Goal: Transaction & Acquisition: Purchase product/service

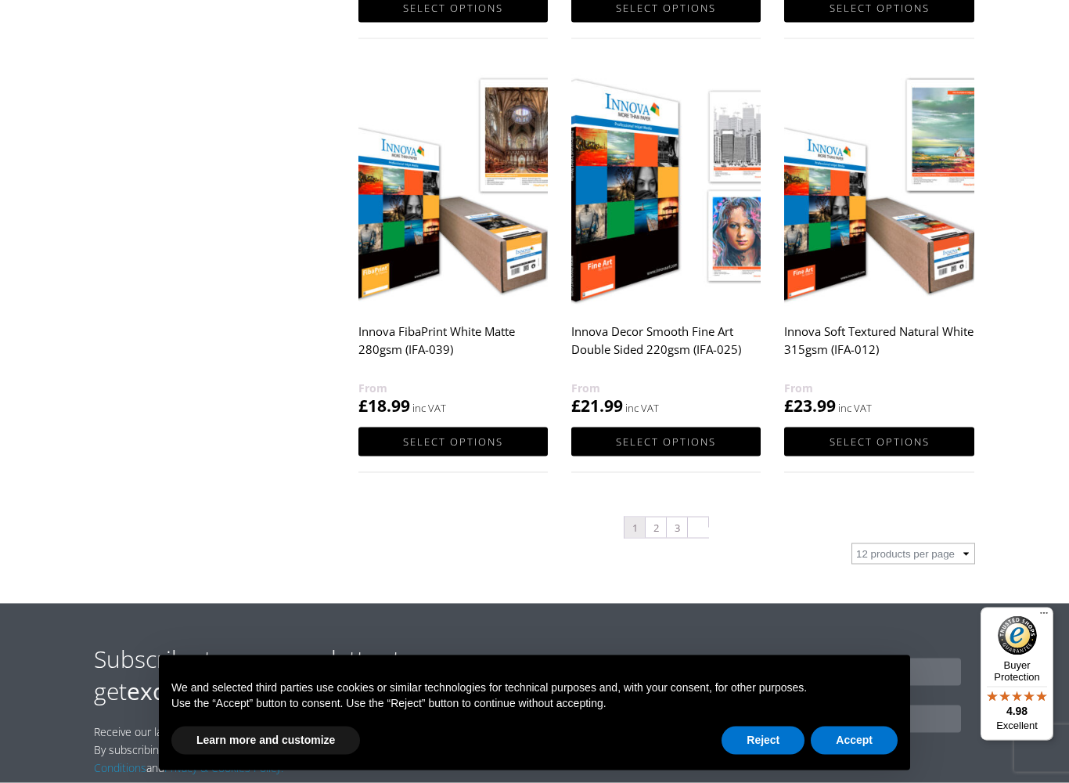
scroll to position [1484, 0]
click at [905, 454] on link "Select options" at bounding box center [878, 440] width 189 height 29
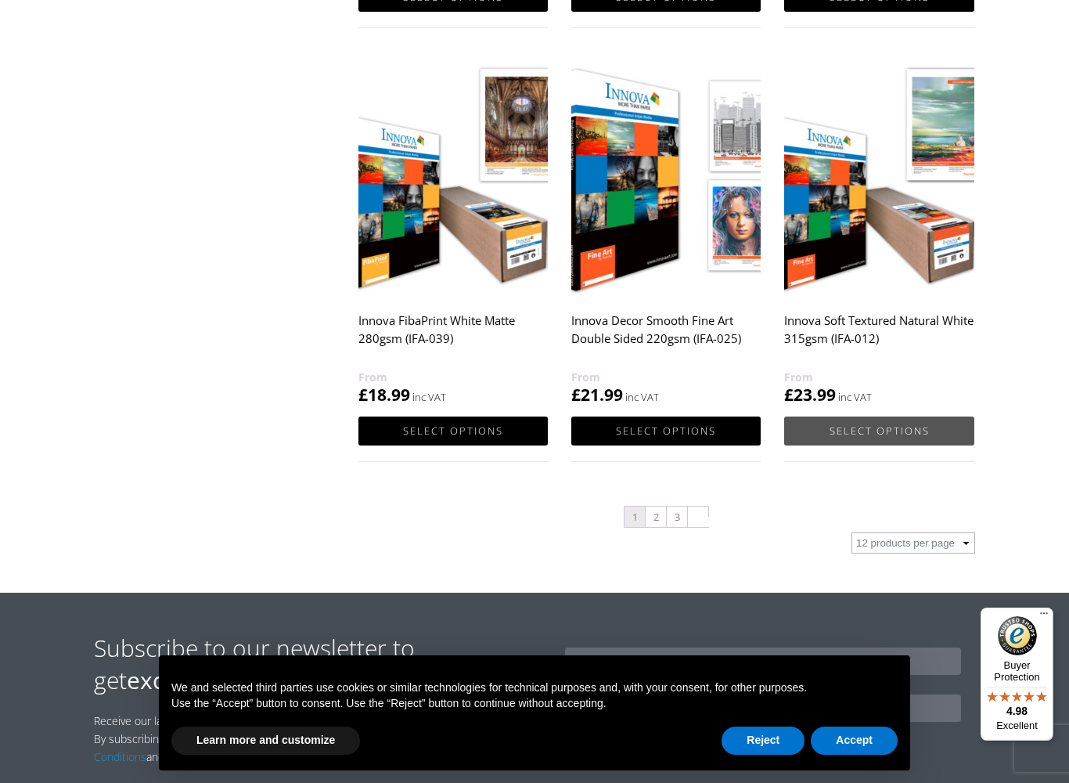
scroll to position [1497, 0]
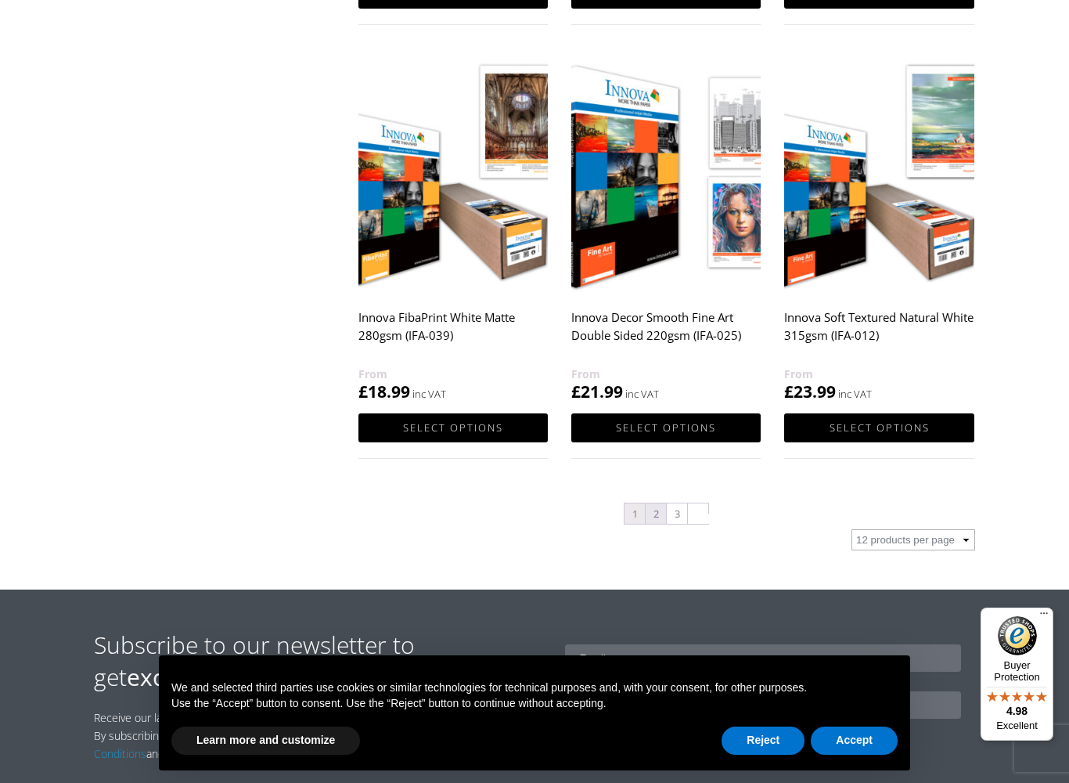
click at [649, 520] on link "2" at bounding box center [656, 513] width 20 height 20
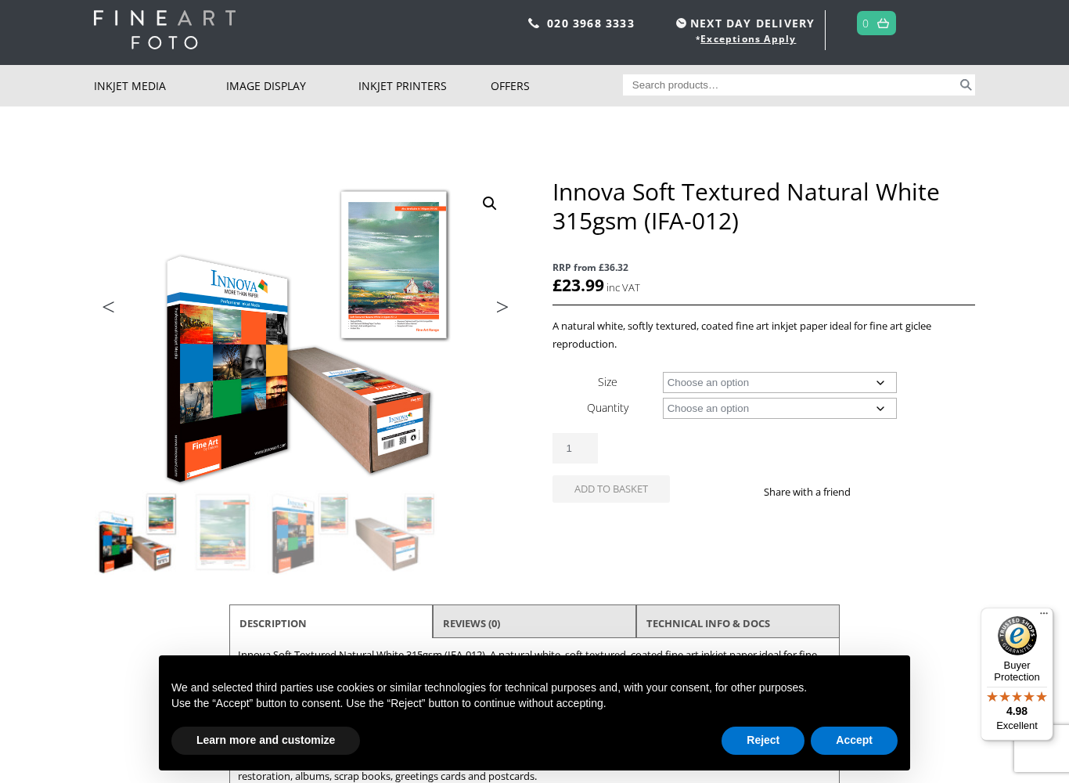
scroll to position [60, 0]
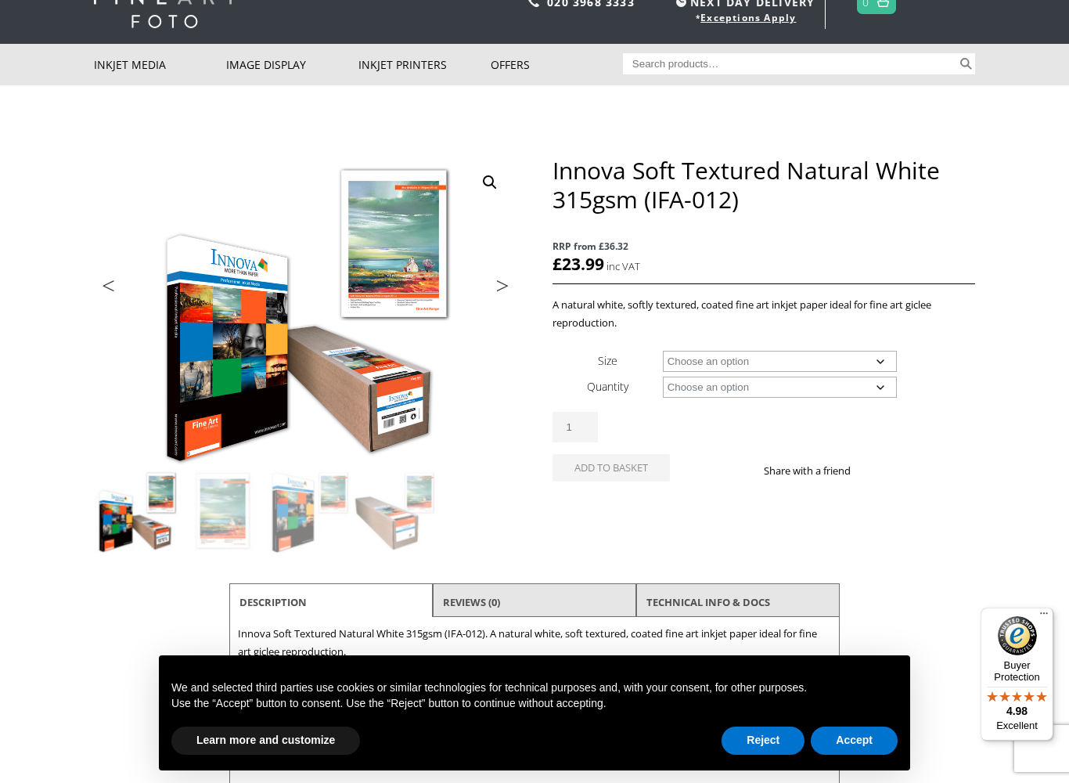
click at [938, 430] on div "Innova Soft Textured Natural White 315gsm (IFA-012) quantity 1" at bounding box center [763, 427] width 423 height 31
click at [883, 362] on select "Choose an option A4 Sheet A3 Sheet A3+ Sheet A2 Sheet 17" Wide Roll 24" Wide Ro…" at bounding box center [780, 361] width 235 height 21
select select "a2-sheet"
click at [880, 395] on select "Choose an option 25 Sheets" at bounding box center [780, 386] width 235 height 21
select select "25-sheets"
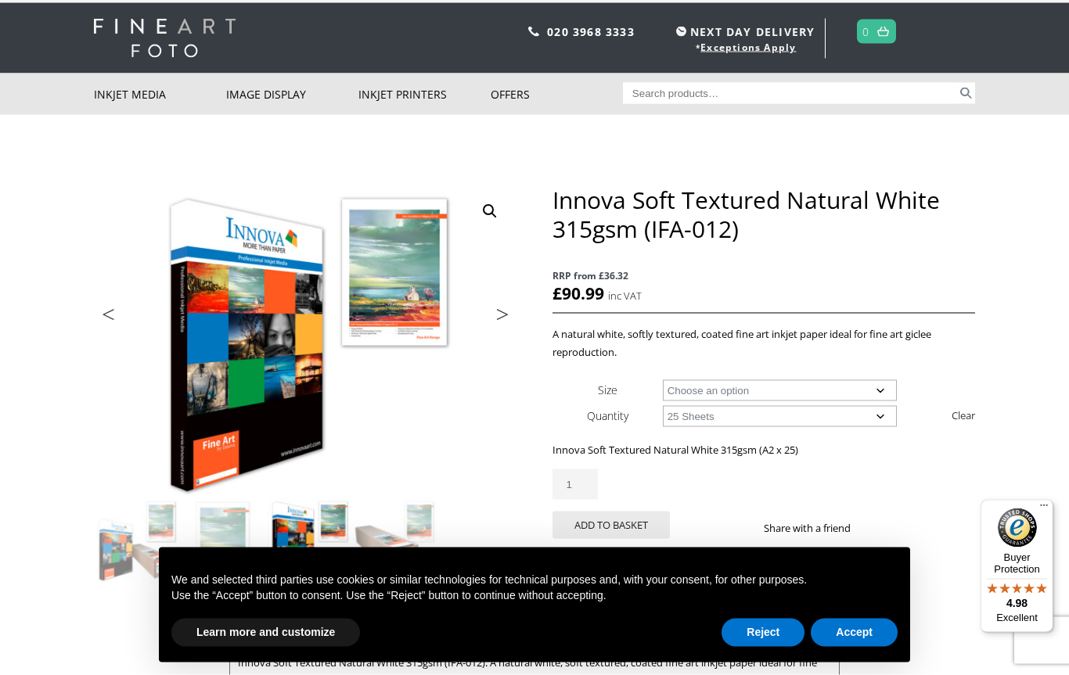
scroll to position [0, 0]
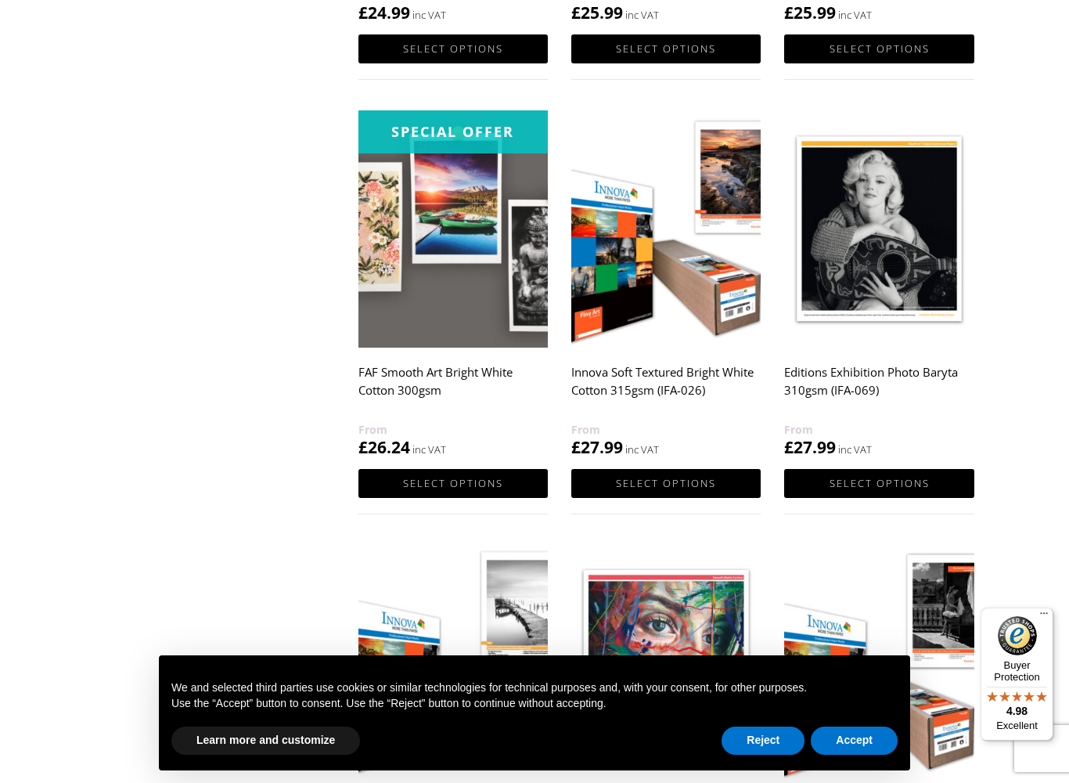
scroll to position [1019, 0]
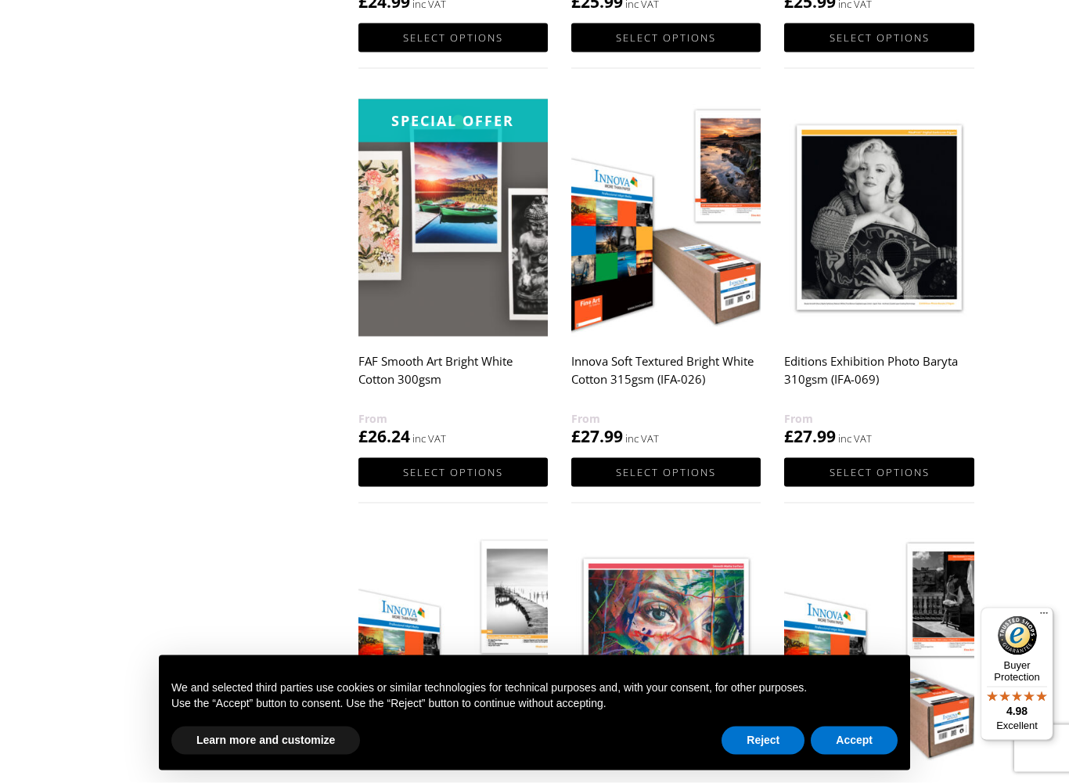
click at [930, 243] on img at bounding box center [878, 217] width 189 height 237
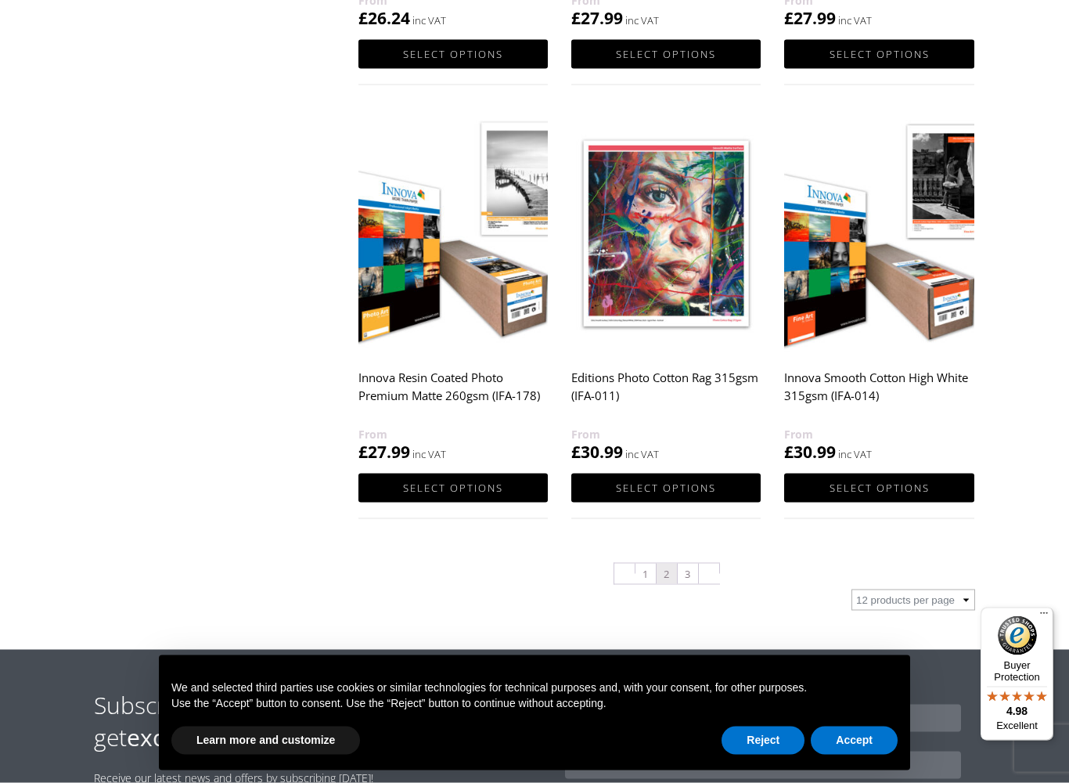
scroll to position [1438, 0]
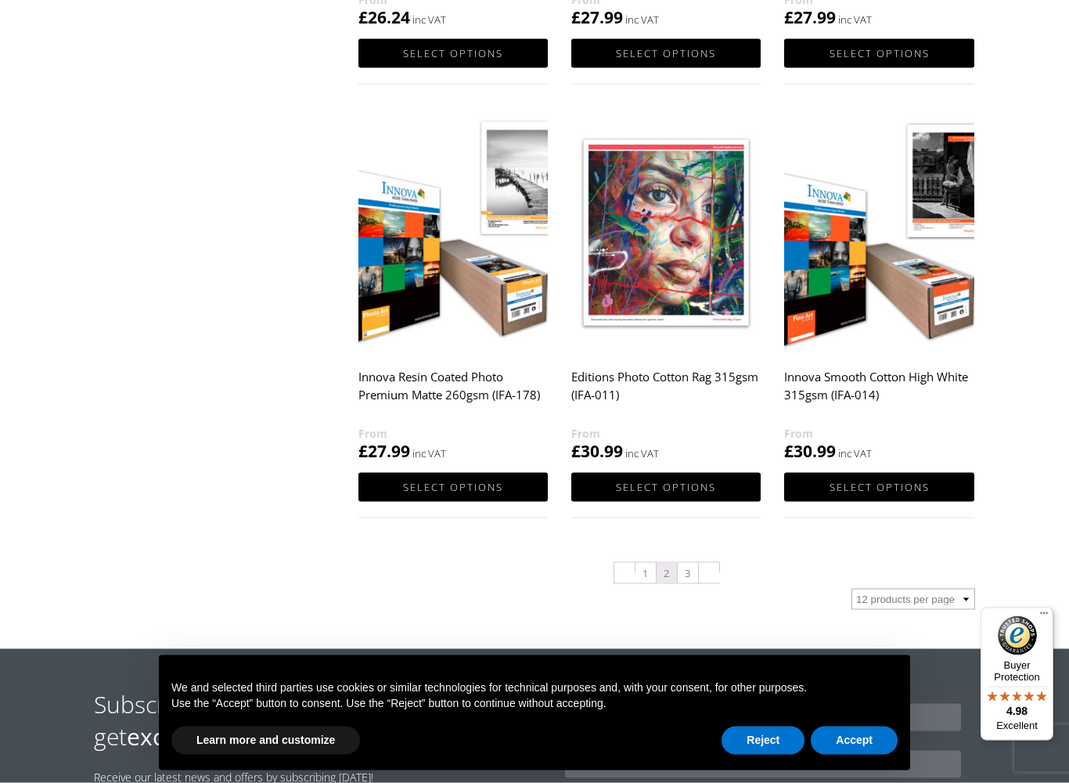
click at [952, 317] on img at bounding box center [878, 232] width 189 height 237
click at [899, 473] on link "Select options" at bounding box center [878, 487] width 189 height 29
click at [844, 473] on link "Select options" at bounding box center [878, 487] width 189 height 29
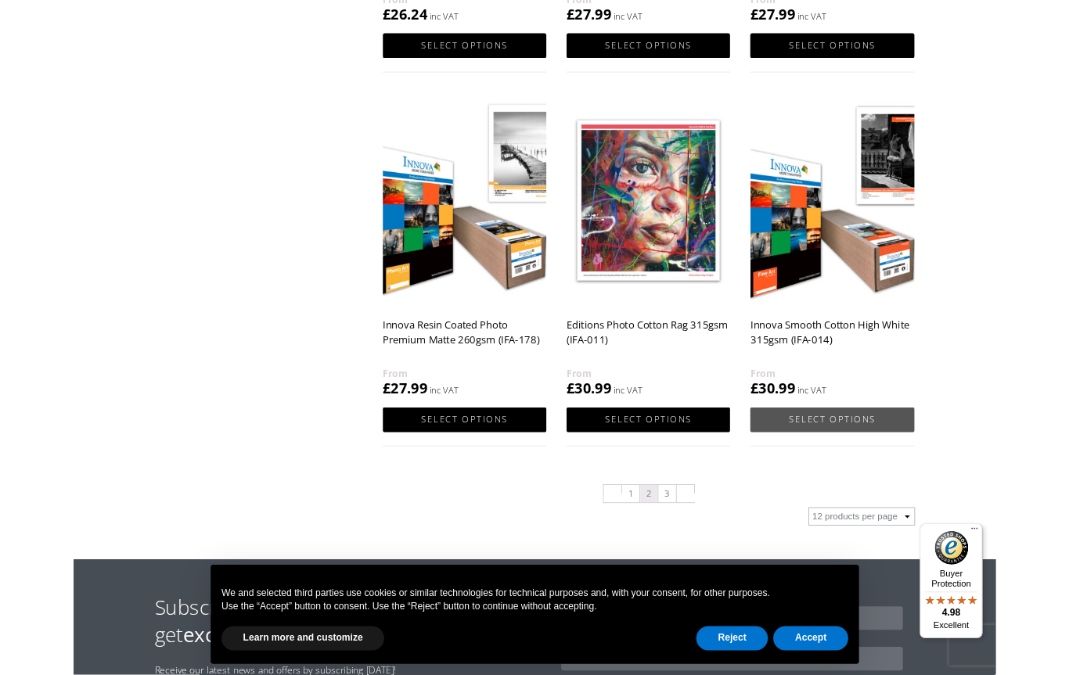
scroll to position [1482, 0]
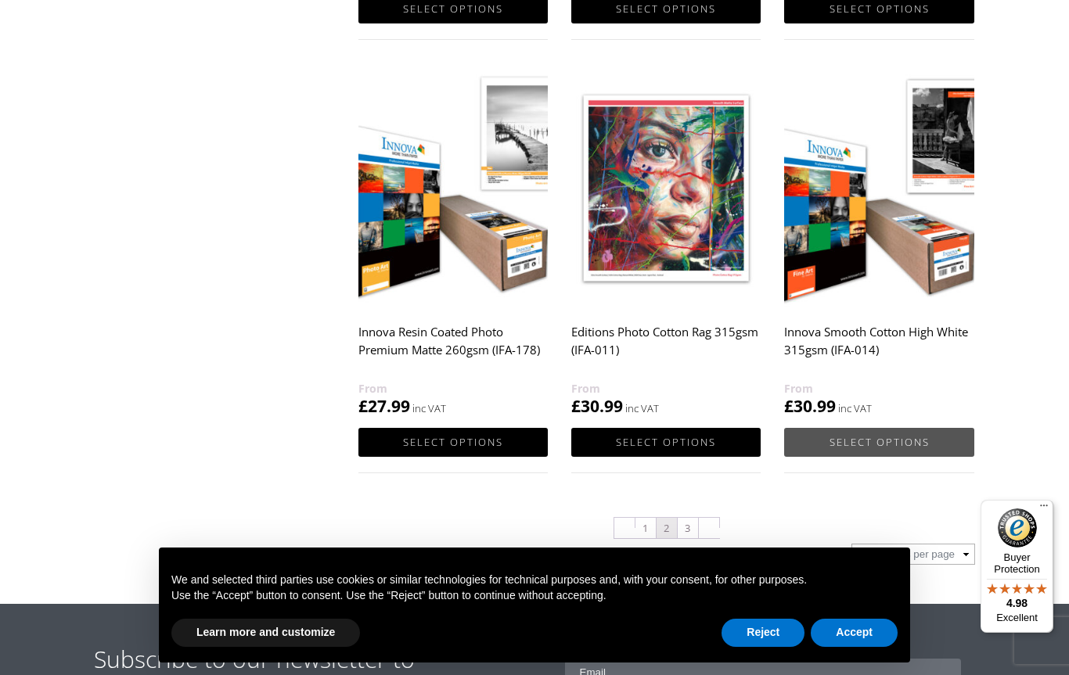
click at [877, 448] on link "Select options" at bounding box center [878, 442] width 189 height 29
click at [905, 428] on link "Select options" at bounding box center [878, 442] width 189 height 29
click at [932, 428] on link "Select options" at bounding box center [878, 442] width 189 height 29
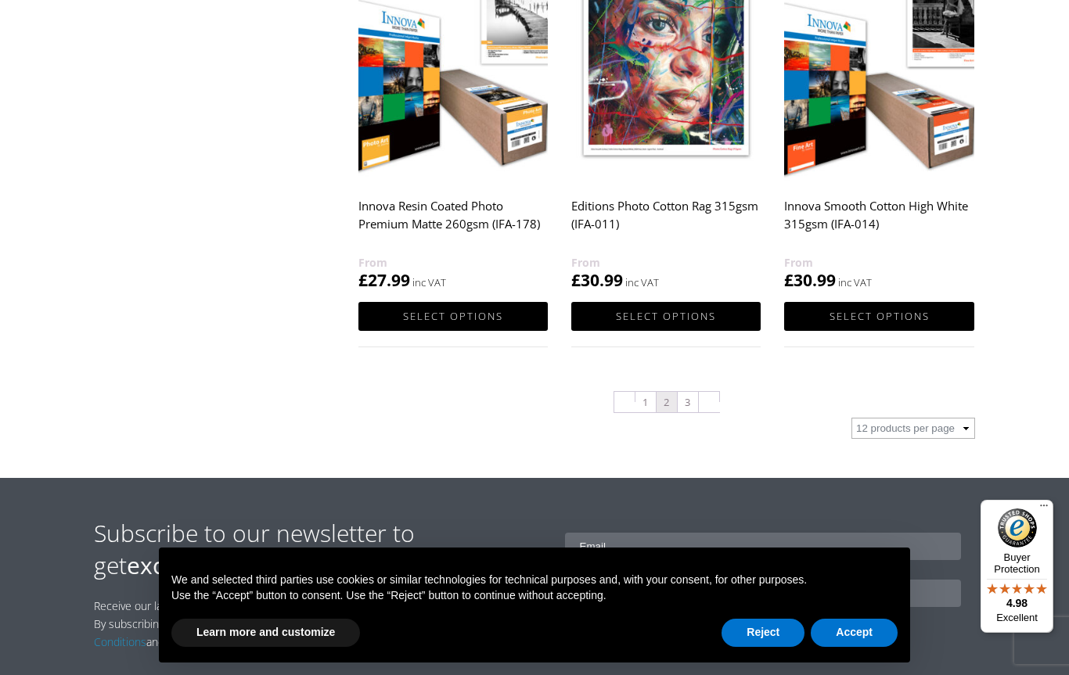
click at [960, 181] on img at bounding box center [878, 62] width 189 height 237
click at [862, 625] on button "Accept" at bounding box center [854, 633] width 87 height 28
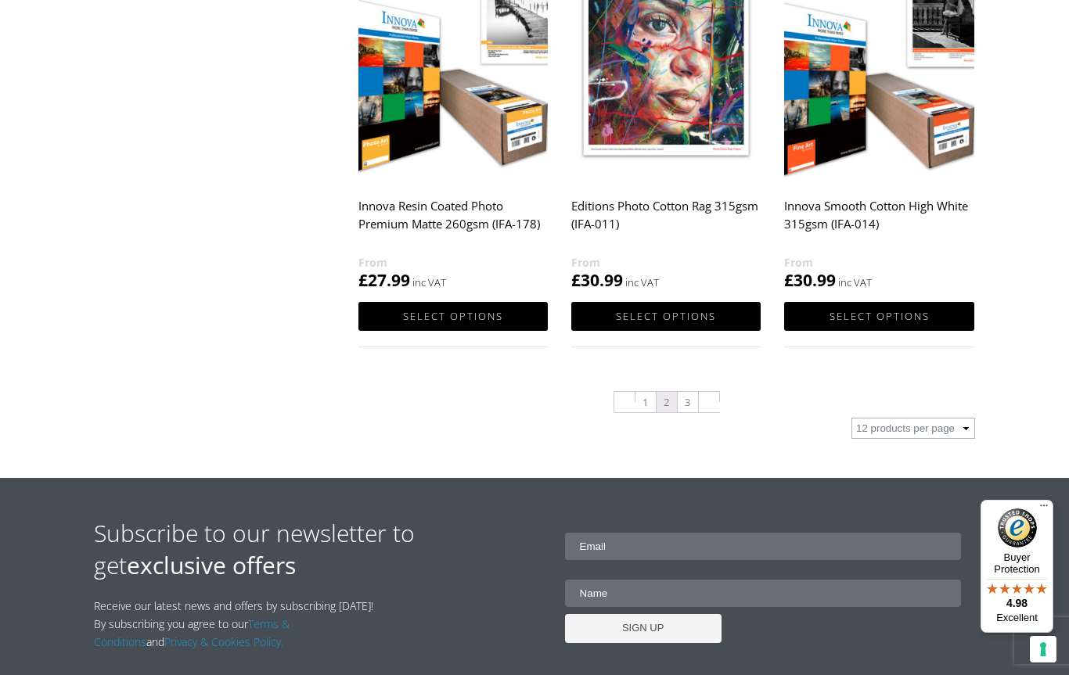
click at [869, 628] on div "Subscribe to our newsletter to get exclusive offers Receive our latest news and…" at bounding box center [534, 597] width 1069 height 239
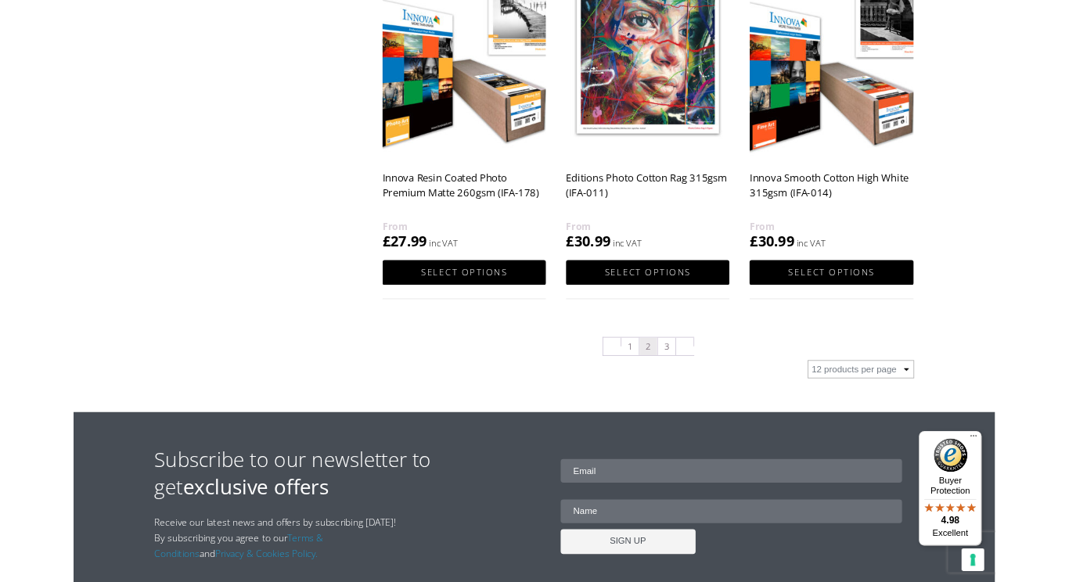
scroll to position [1459, 0]
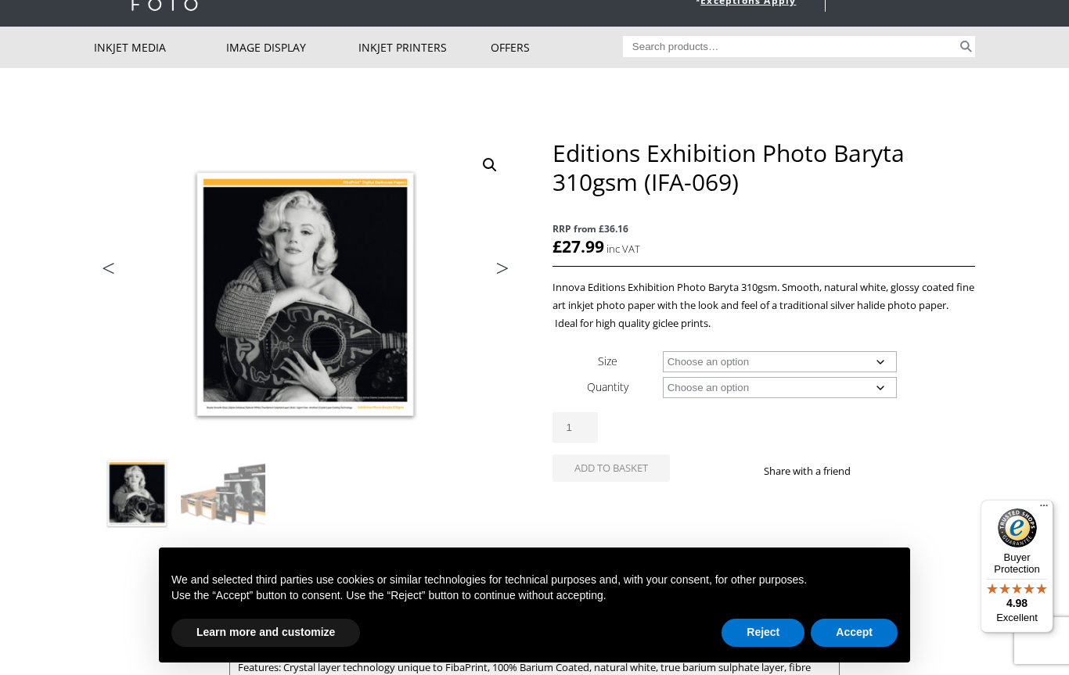
scroll to position [77, 0]
click at [881, 366] on select "Choose an option A4 Sheet A3 Sheet A3+ Sheet A2 Sheet 17" Wide Roll 24" Wide Ro…" at bounding box center [780, 362] width 235 height 21
select select "24-wide-roll"
click at [873, 384] on select "Choose an option 15m" at bounding box center [780, 387] width 235 height 21
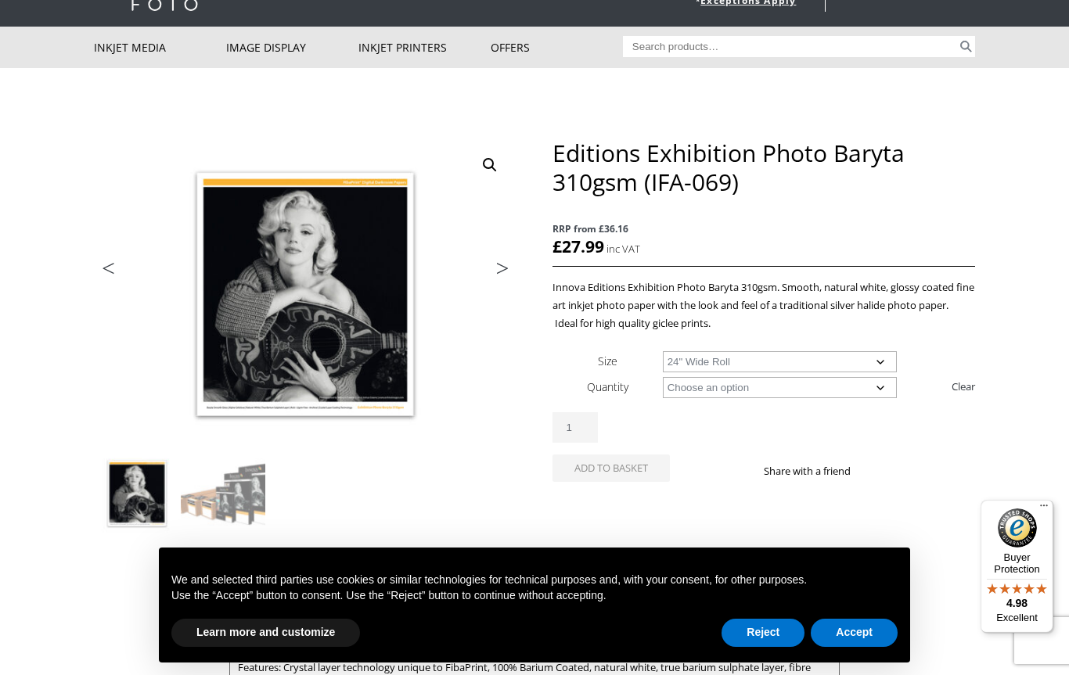
select select "15m"
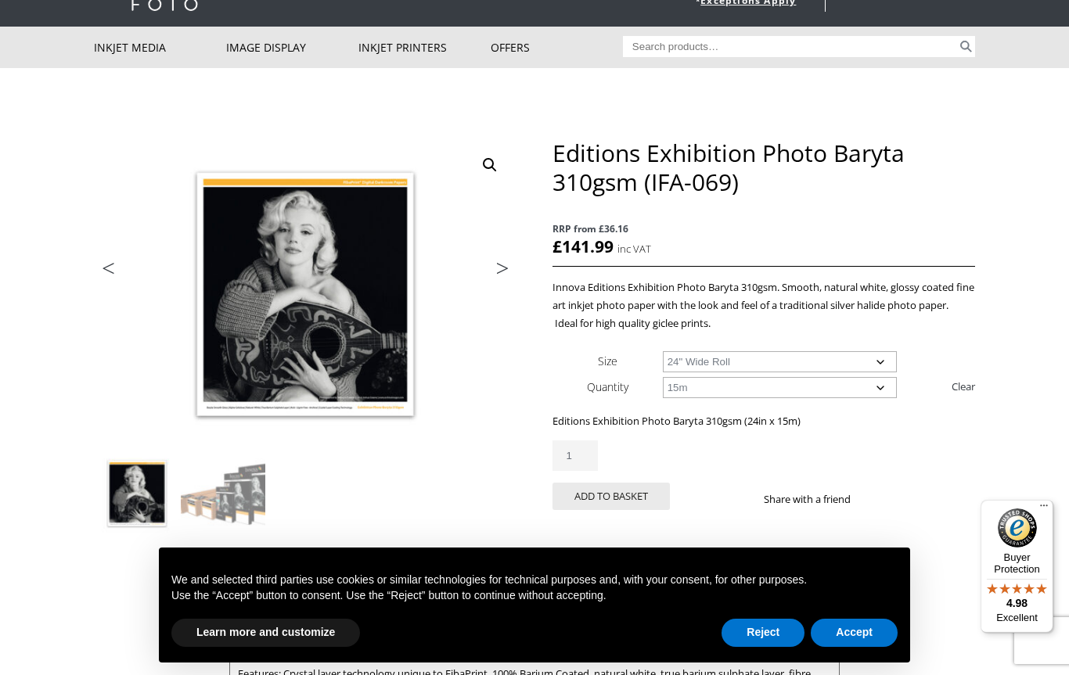
click at [895, 361] on select "Choose an option 17" Wide Roll 24" Wide Roll 36" Wide Roll 44" Wide Roll 50" Wi…" at bounding box center [780, 361] width 235 height 21
click at [880, 369] on select "Choose an option 17" Wide Roll 24" Wide Roll 36" Wide Roll 44" Wide Roll 50" Wi…" at bounding box center [780, 361] width 235 height 21
click at [874, 360] on select "Choose an option 17" Wide Roll 24" Wide Roll 36" Wide Roll 44" Wide Roll 50" Wi…" at bounding box center [780, 361] width 235 height 21
click at [871, 361] on select "Choose an option 17" Wide Roll 24" Wide Roll 36" Wide Roll 44" Wide Roll 50" Wi…" at bounding box center [780, 361] width 235 height 21
select select "44-wide-roll"
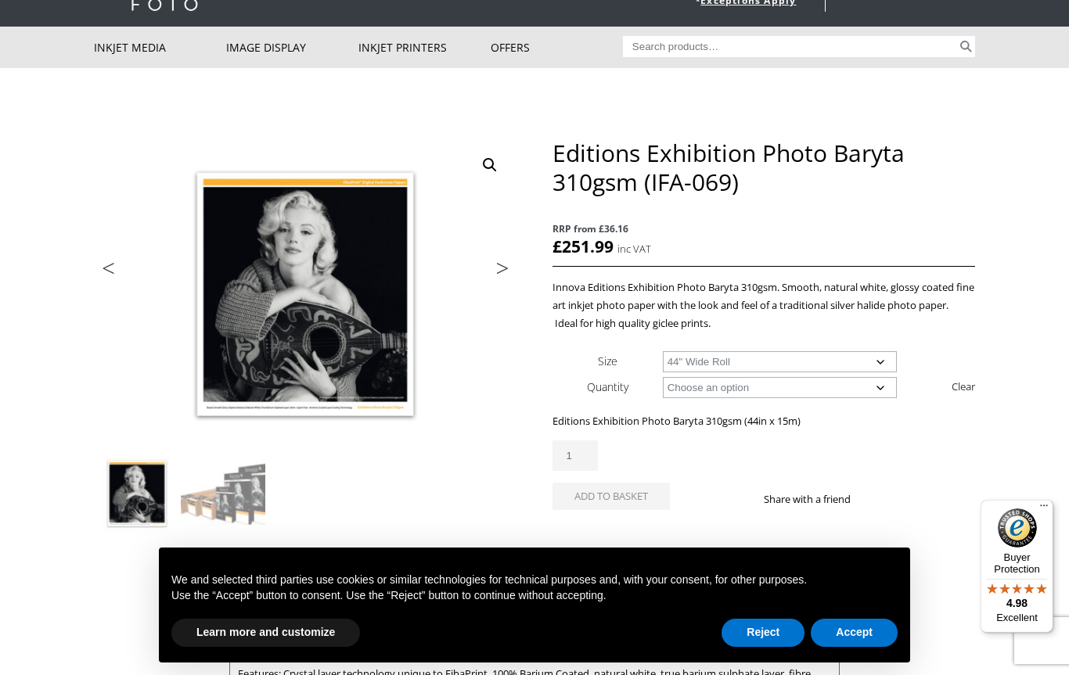
click at [598, 367] on label "Size" at bounding box center [608, 361] width 20 height 15
click at [663, 367] on select "Choose an option 17" Wide Roll 24" Wide Roll 36" Wide Roll 44" Wide Roll 50" Wi…" at bounding box center [780, 361] width 235 height 21
click at [884, 387] on select "Choose an option 15m" at bounding box center [780, 387] width 235 height 21
select select
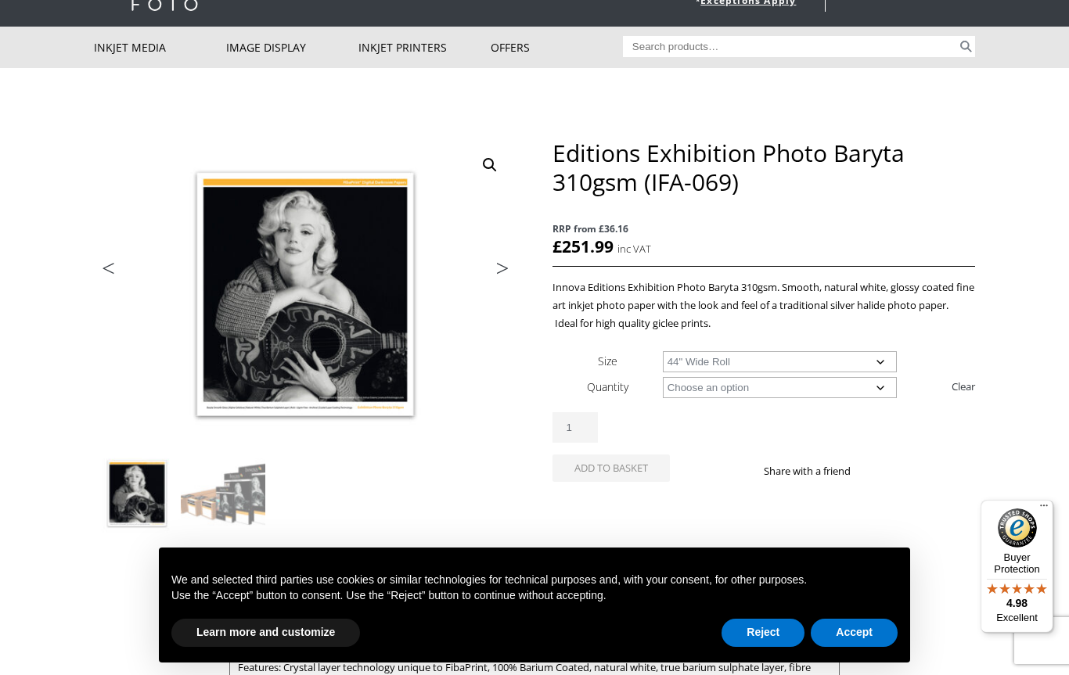
click at [887, 362] on select "Choose an option A4 Sheet A3 Sheet A3+ Sheet A2 Sheet 17" Wide Roll 24" Wide Ro…" at bounding box center [780, 361] width 235 height 21
click at [889, 360] on select "Choose an option A4 Sheet A3 Sheet A3+ Sheet A2 Sheet 17" Wide Roll 24" Wide Ro…" at bounding box center [780, 361] width 235 height 21
select select "a3-sheet"
click at [888, 388] on select "Choose an option 25 Sheets" at bounding box center [780, 387] width 235 height 21
select select "25-sheets"
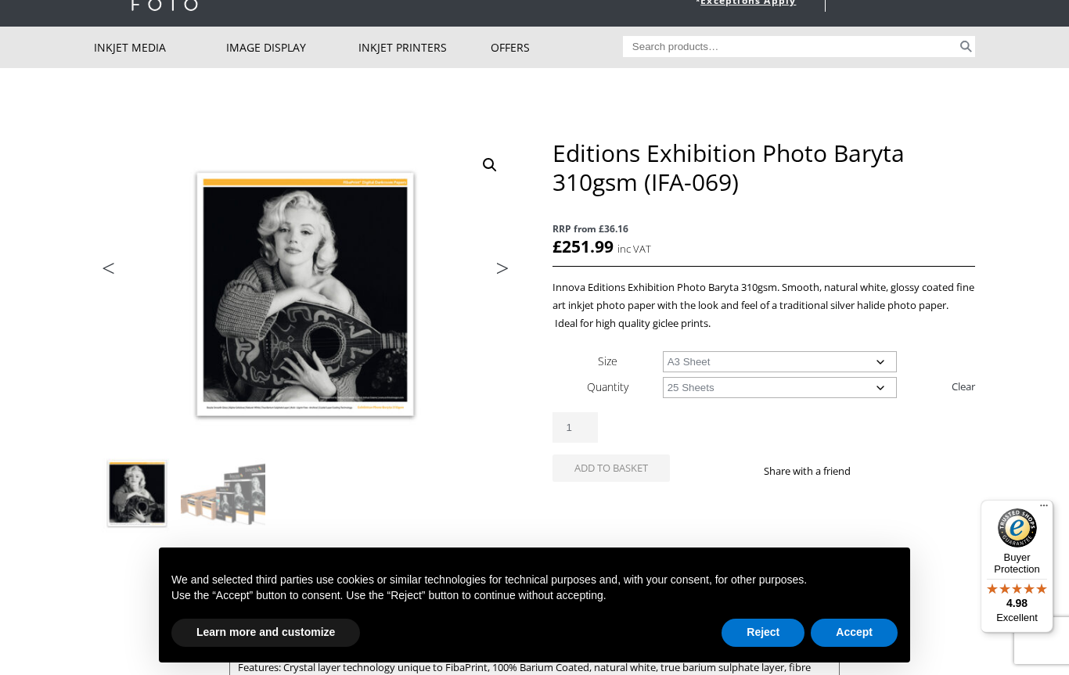
select select "a3-sheet"
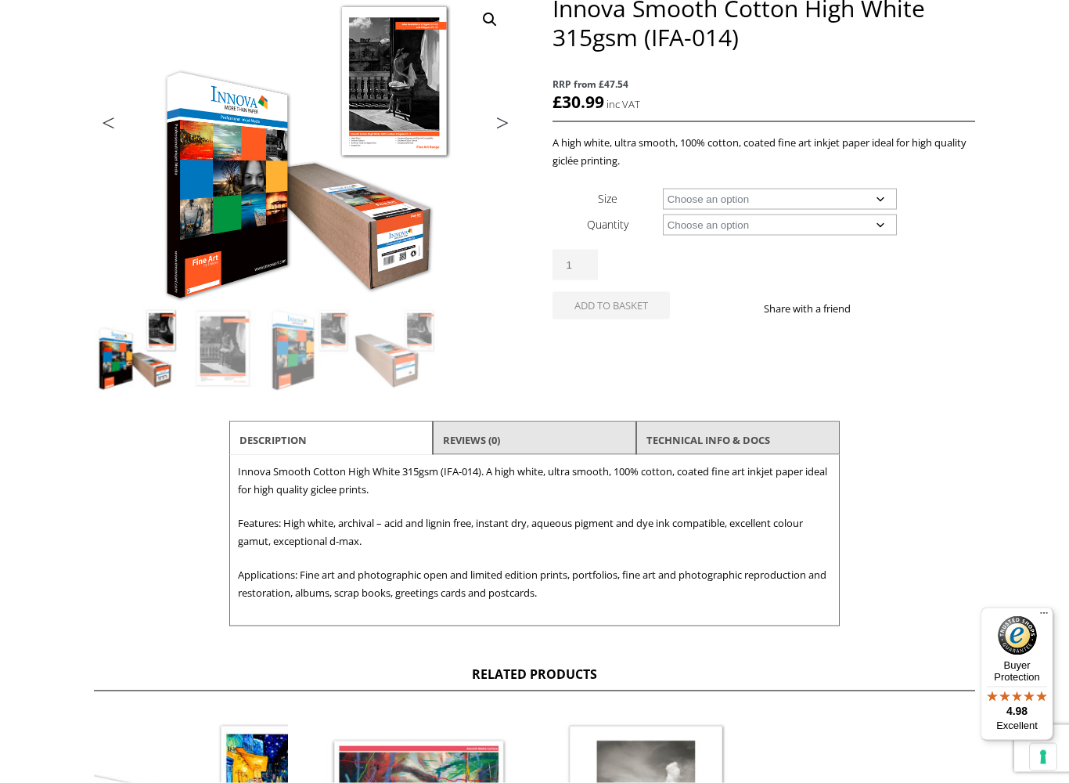
scroll to position [223, 0]
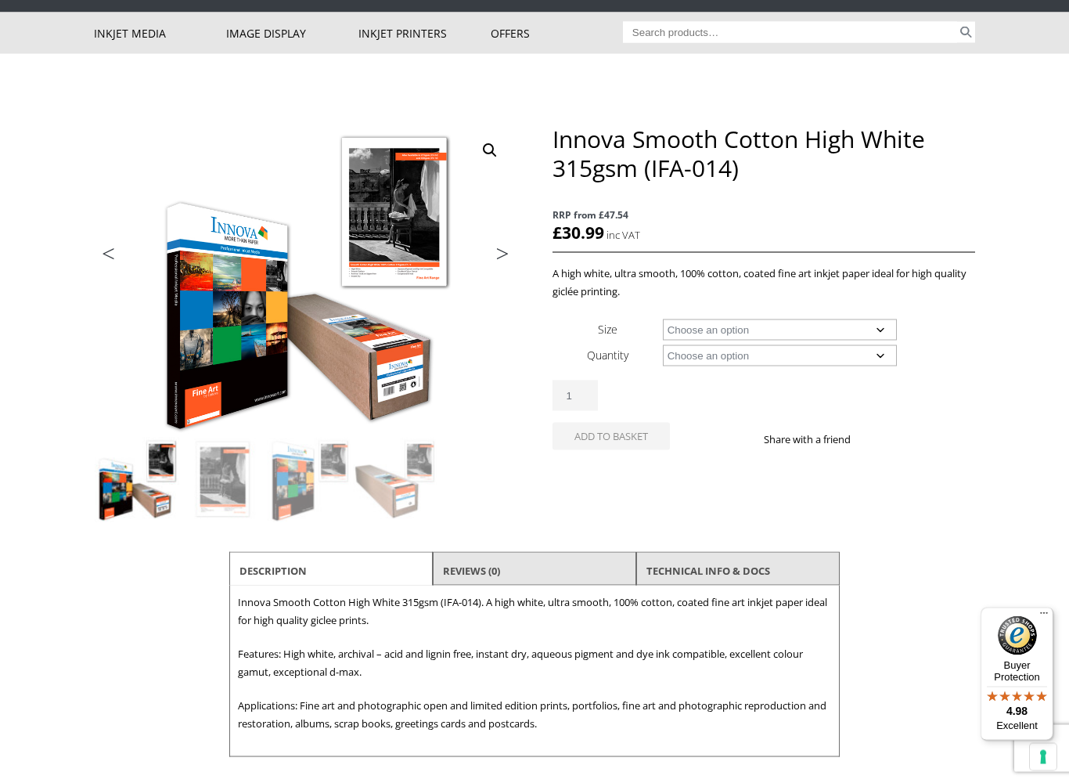
click at [893, 329] on select "Choose an option A4 Sheet A3 Sheet A3+ Sheet A2 Sheet 17" Wide Roll 24" Wide Ro…" at bounding box center [780, 329] width 235 height 21
select select "a3-sheet"
click at [864, 352] on select "Choose an option 25 Sheets" at bounding box center [780, 354] width 235 height 21
select select "25-sheets"
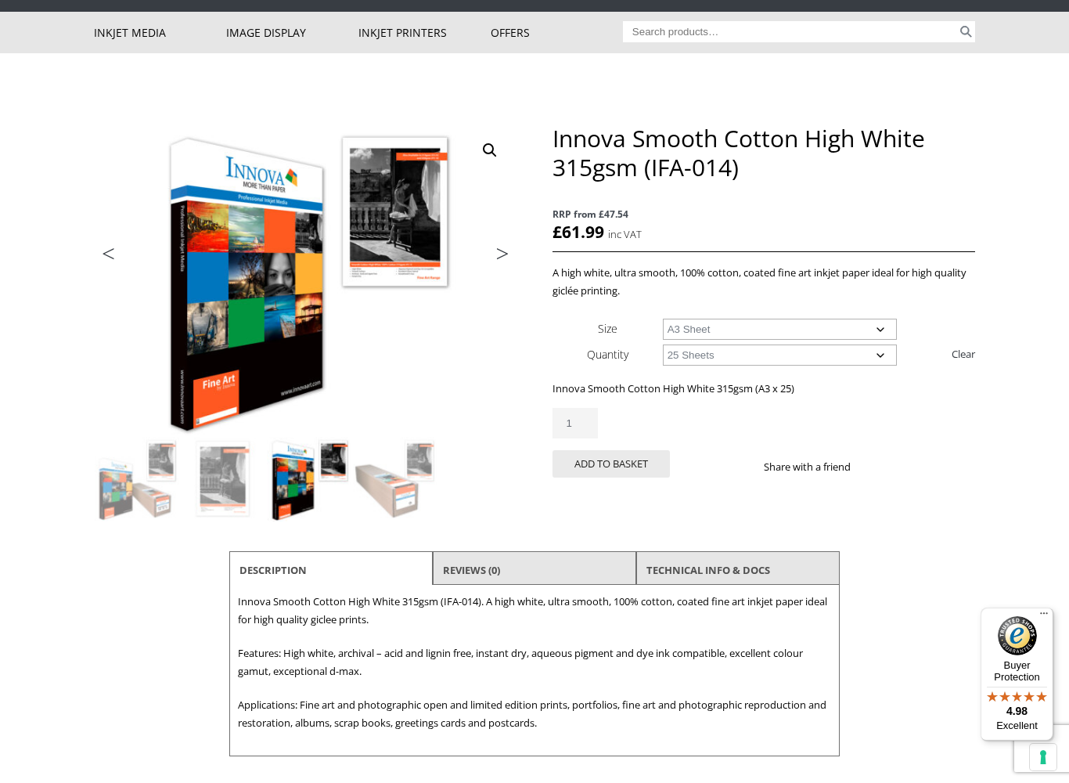
click at [895, 322] on select "Choose an option A4 Sheet A3 Sheet A3+ Sheet A2 Sheet" at bounding box center [780, 329] width 235 height 21
select select "a2-sheet"
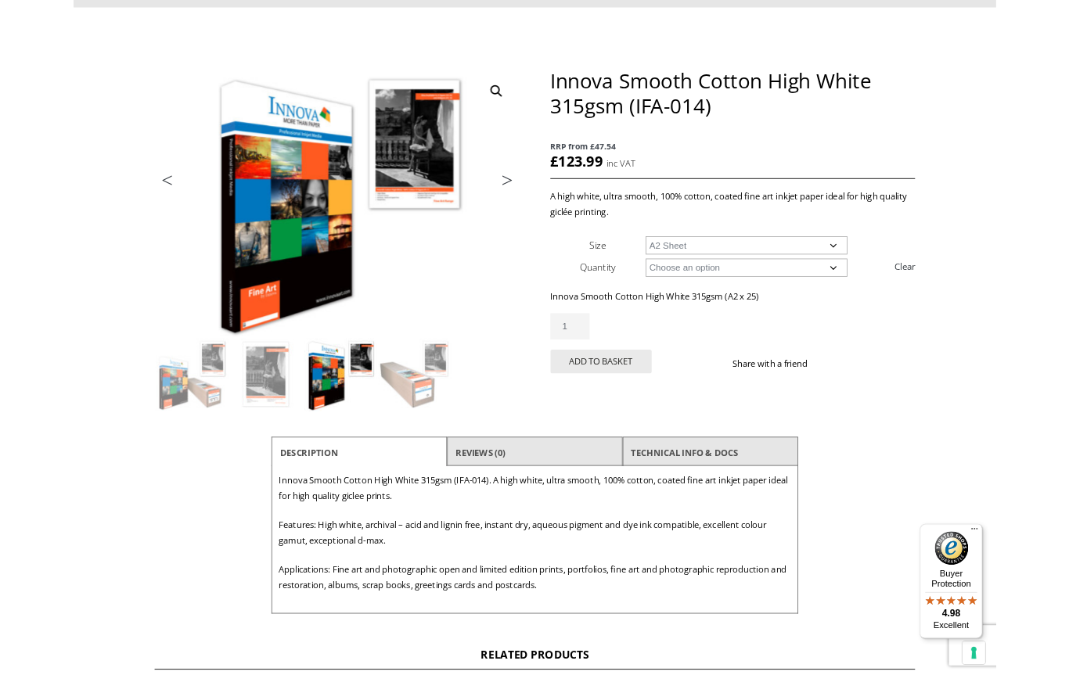
scroll to position [0, 0]
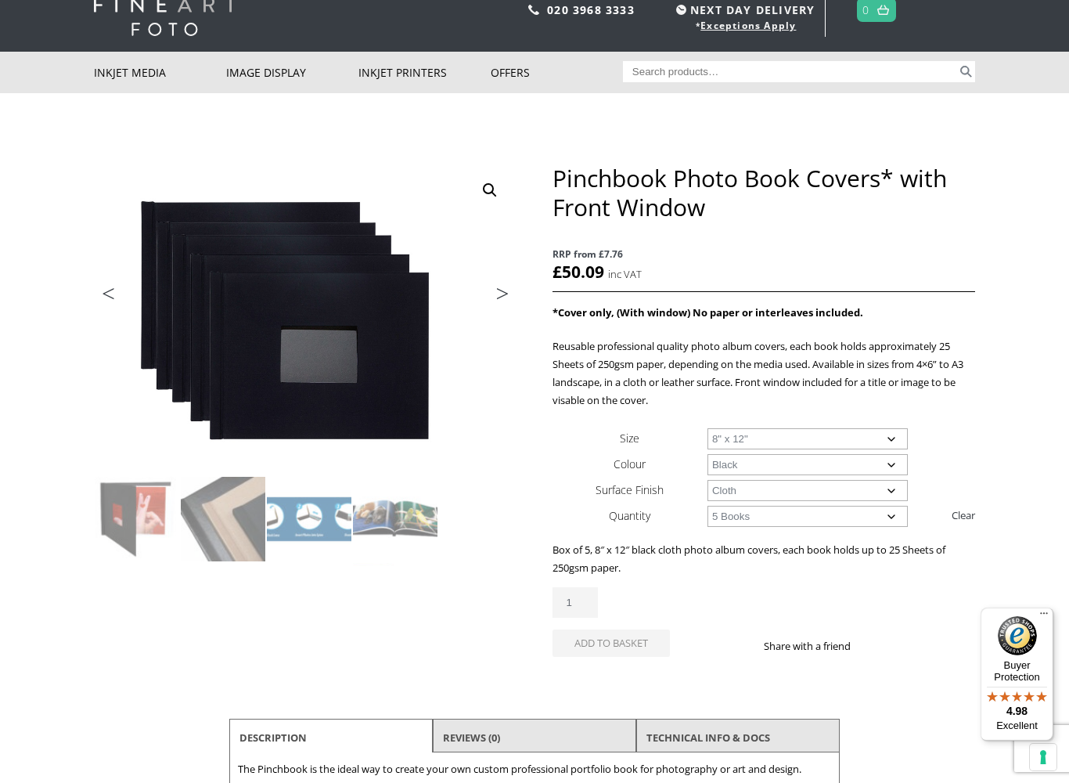
scroll to position [58, 0]
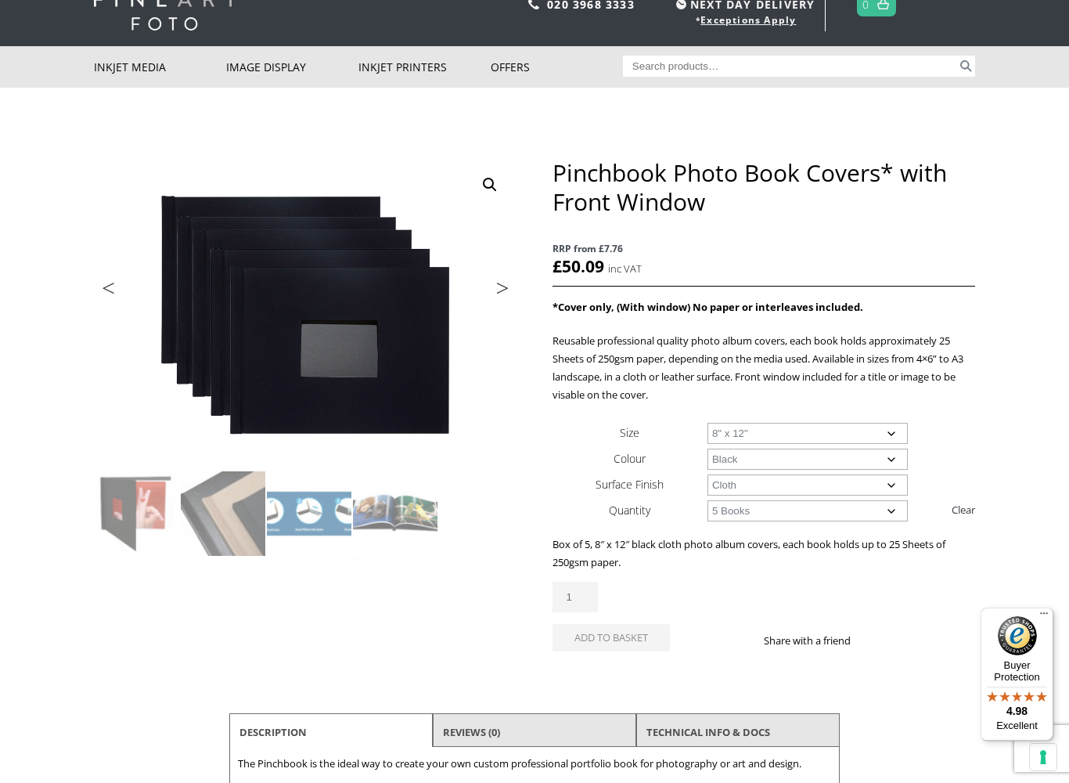
click at [902, 429] on select "Choose an option 8" x 8" 8" x 10" 8" x 12"" at bounding box center [807, 433] width 201 height 21
select select "8-x-8"
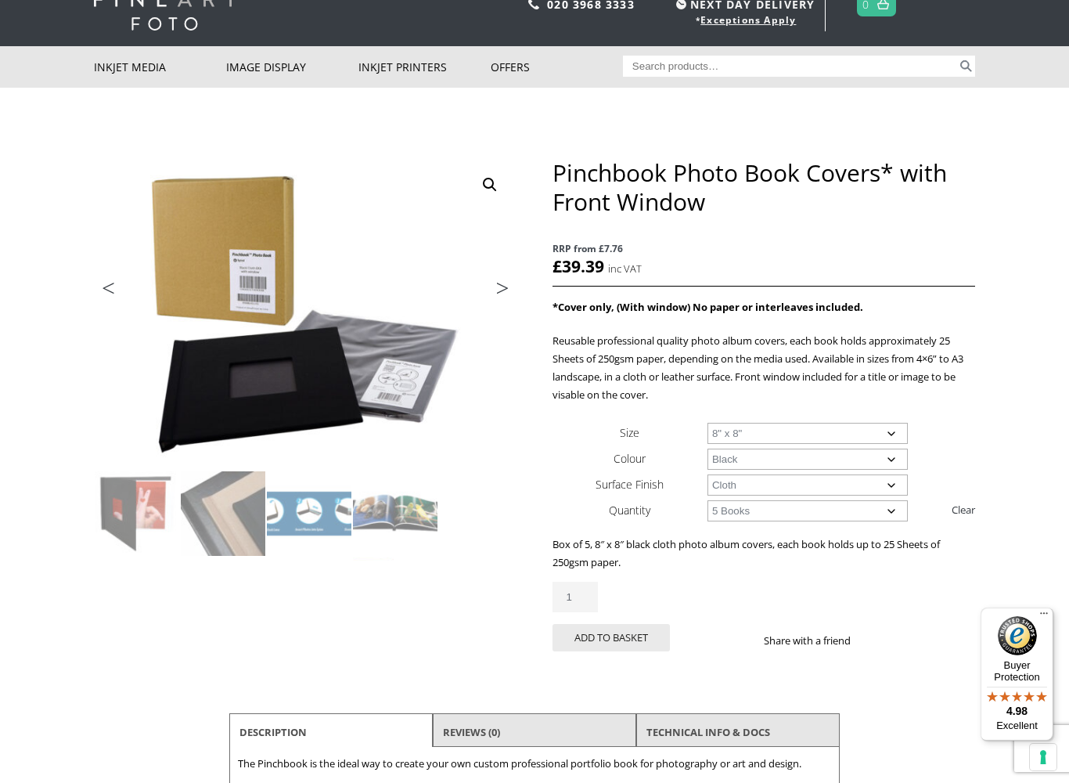
click at [897, 424] on select "Choose an option 8" x 8" 8" x 10" 8" x 12"" at bounding box center [807, 433] width 201 height 21
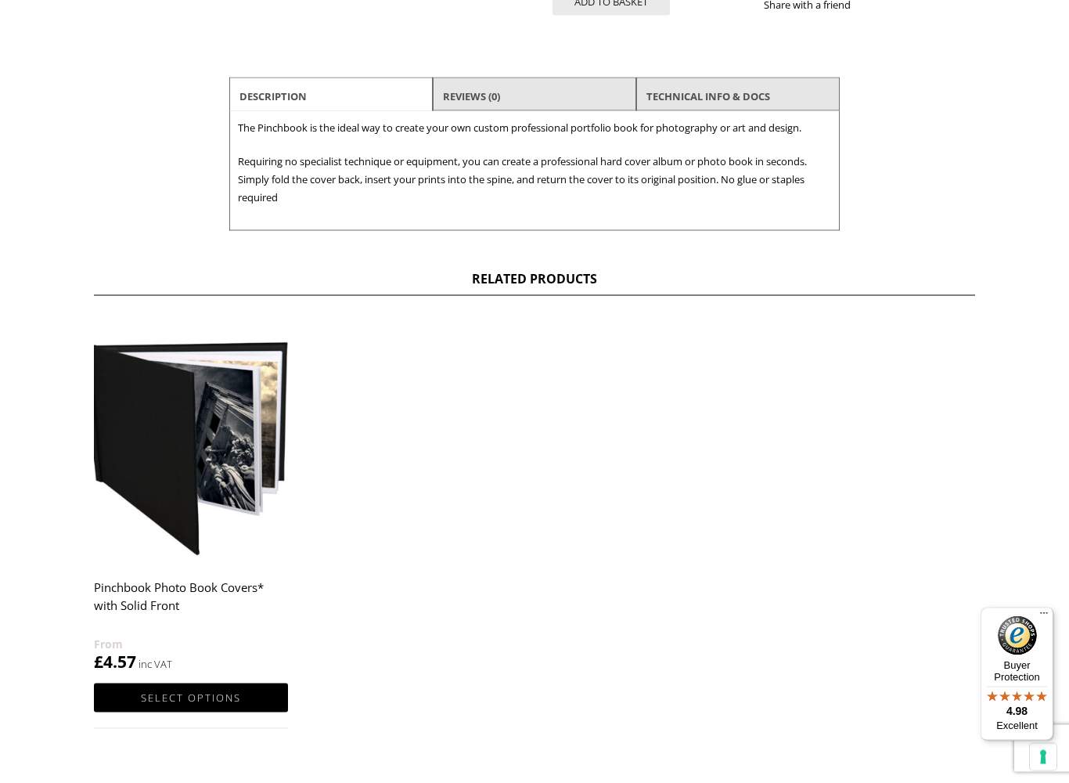
scroll to position [698, 0]
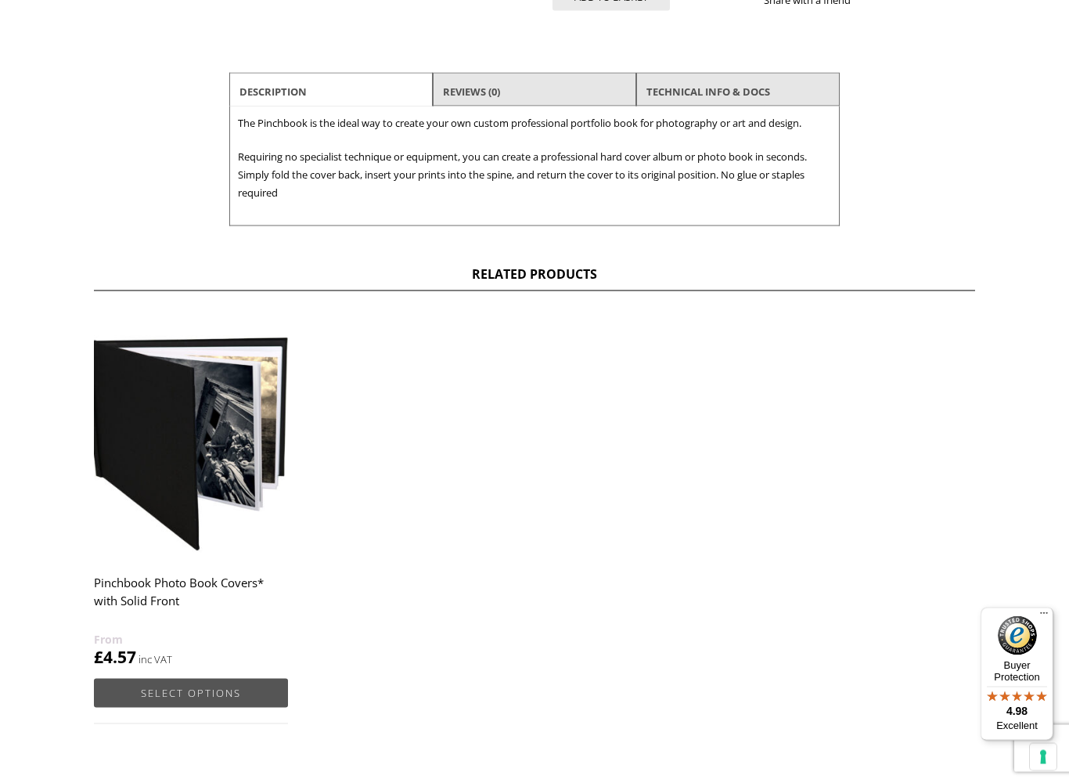
click at [206, 675] on link "Select options" at bounding box center [191, 692] width 194 height 29
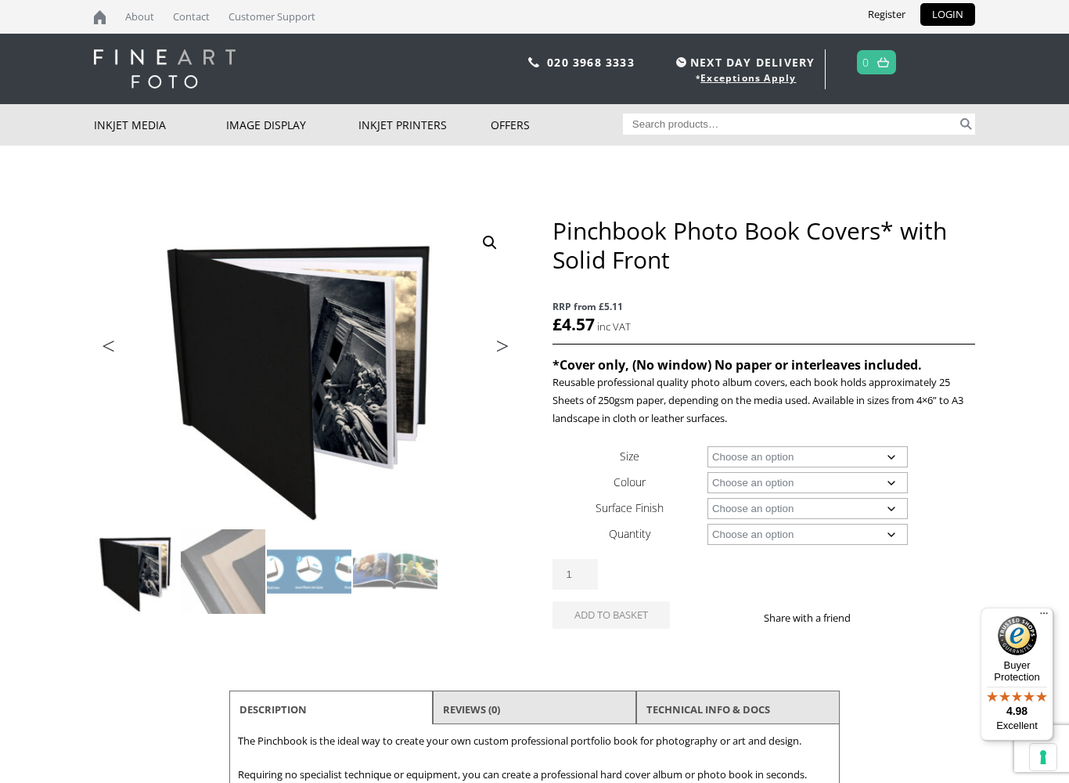
click at [896, 461] on select "Choose an option A4 Landscape 4" x 6" 5" x 7"" at bounding box center [807, 456] width 201 height 21
select select "5-x-7"
click at [894, 462] on select "Choose an option A4 Landscape 4" x 6" 5" x 7"" at bounding box center [807, 456] width 201 height 21
click at [894, 482] on select "Choose an option Black Taupe" at bounding box center [807, 482] width 201 height 21
click at [895, 474] on select "Choose an option Black Taupe" at bounding box center [807, 482] width 201 height 21
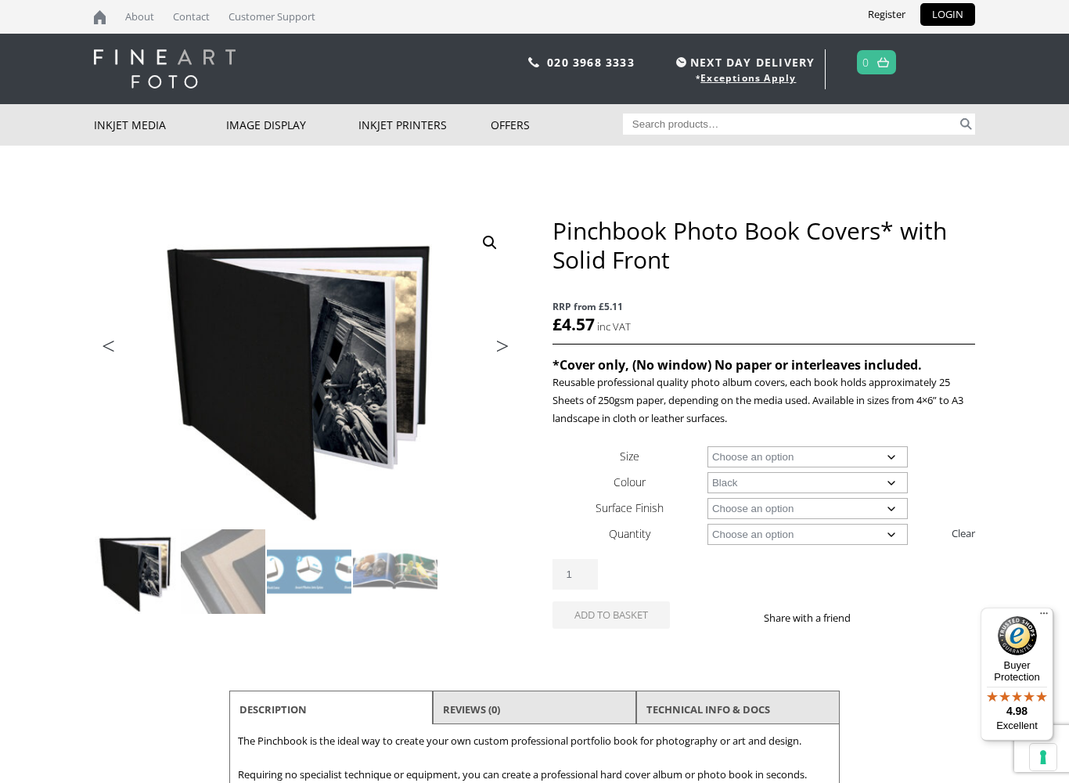
click at [884, 482] on select "Choose an option Black Taupe" at bounding box center [807, 482] width 201 height 21
select select "taupe"
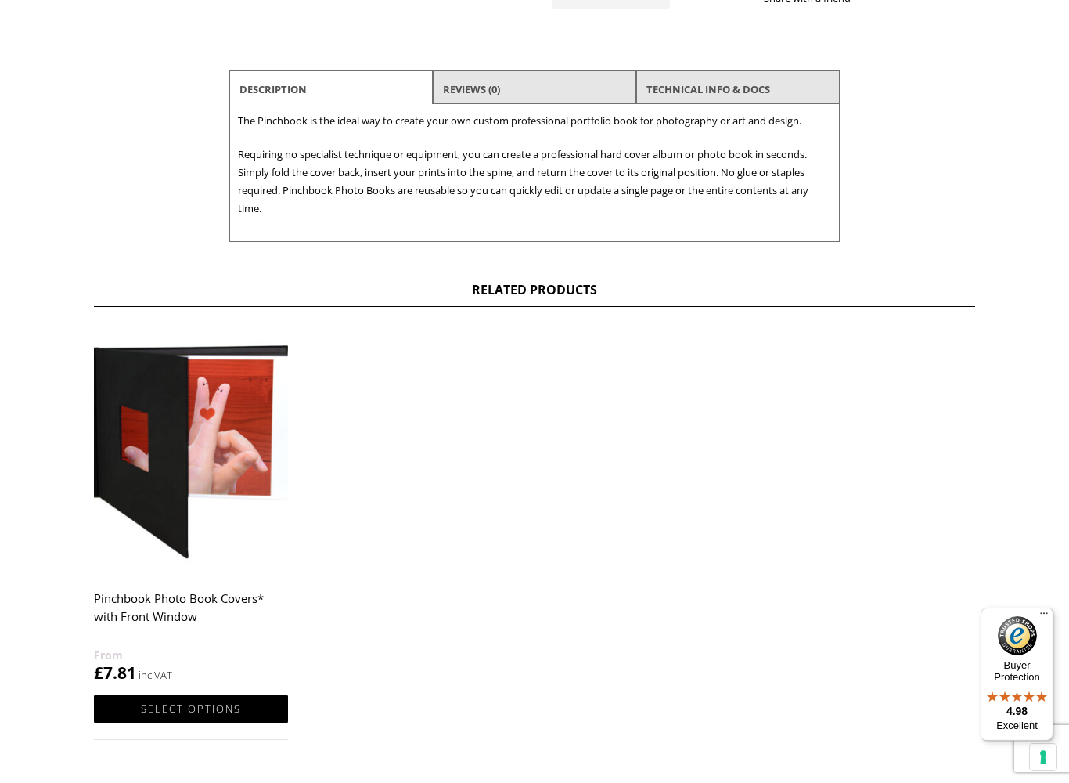
scroll to position [628, 0]
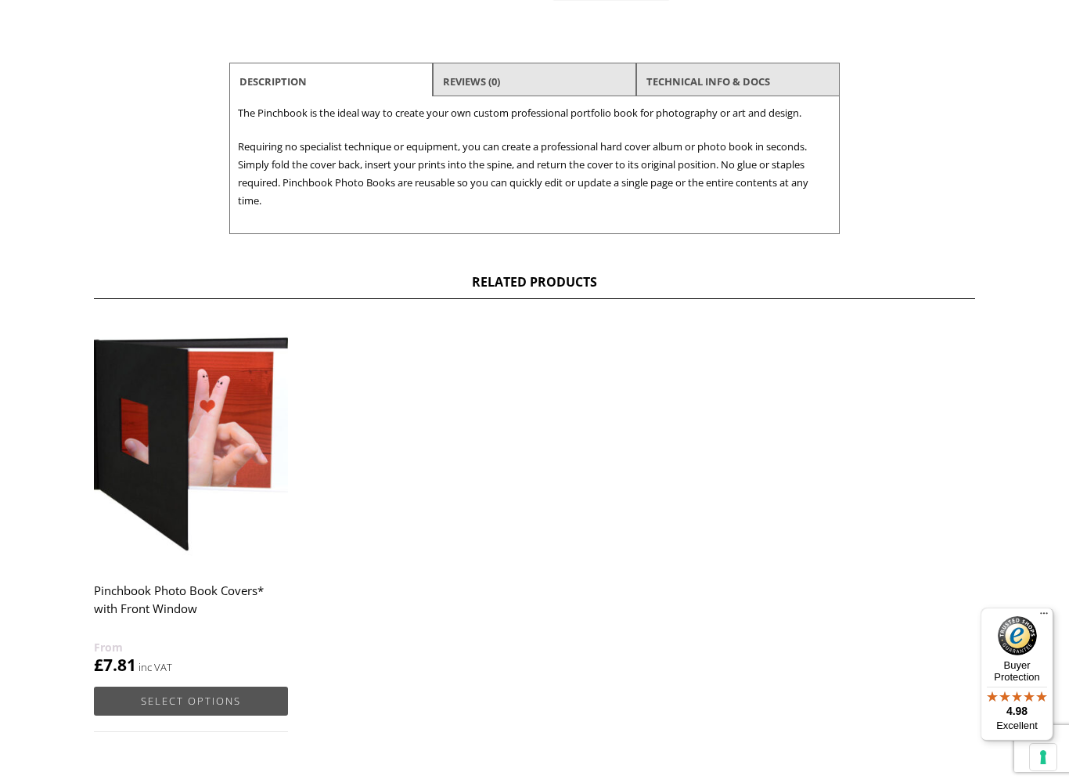
click at [149, 704] on link "Select options" at bounding box center [191, 700] width 194 height 29
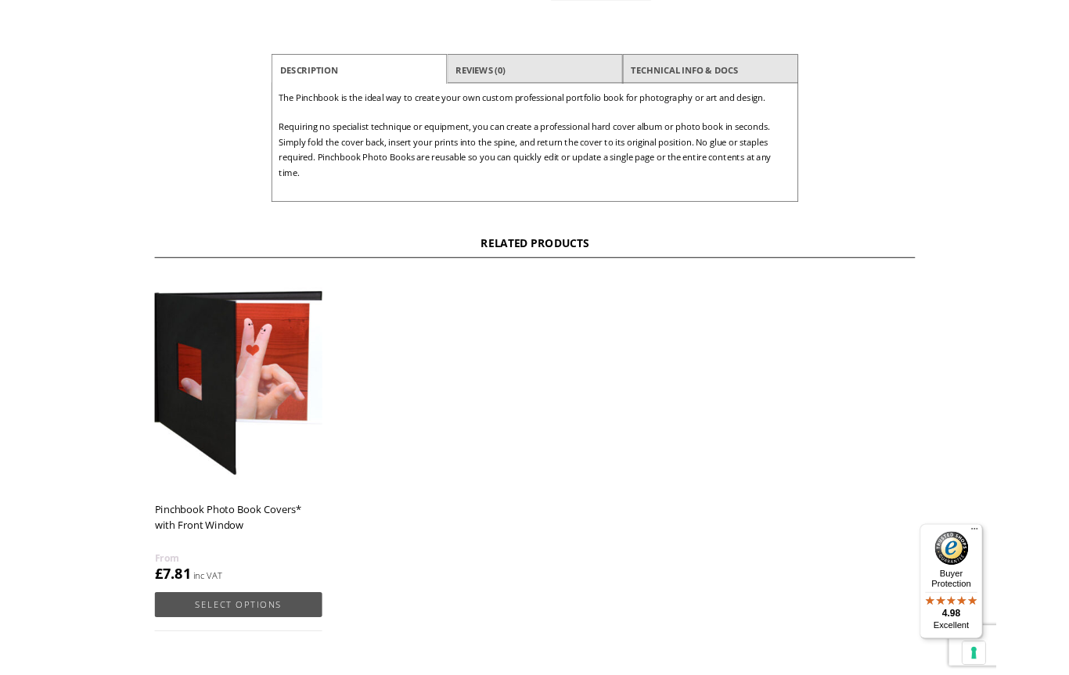
scroll to position [0, 0]
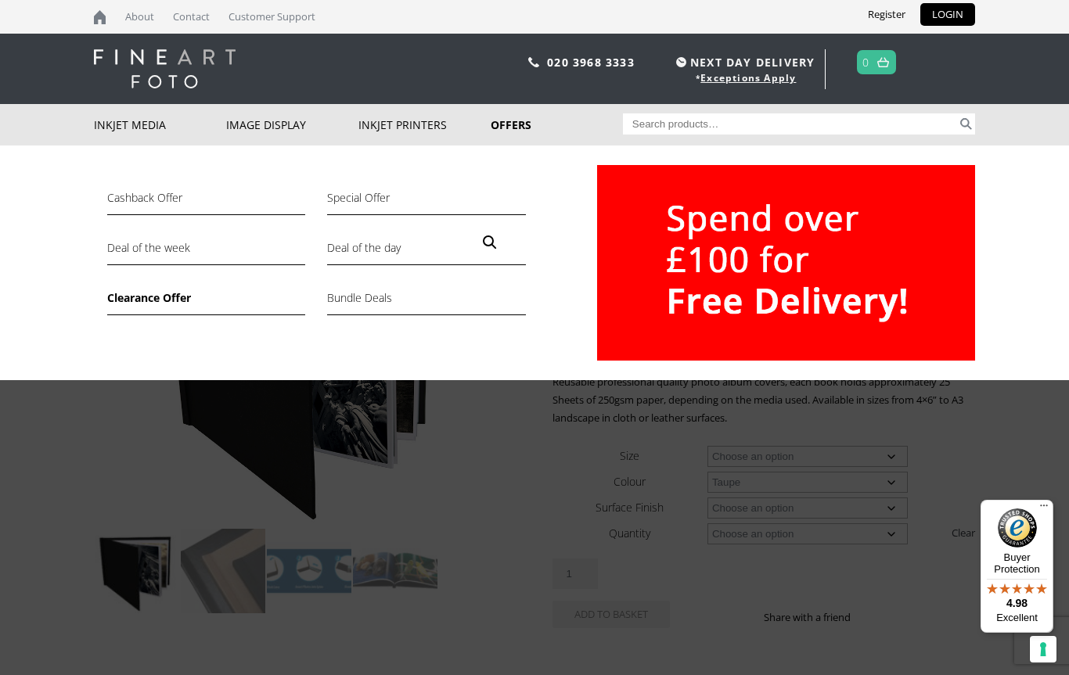
click at [146, 296] on link "Clearance Offer" at bounding box center [206, 302] width 198 height 27
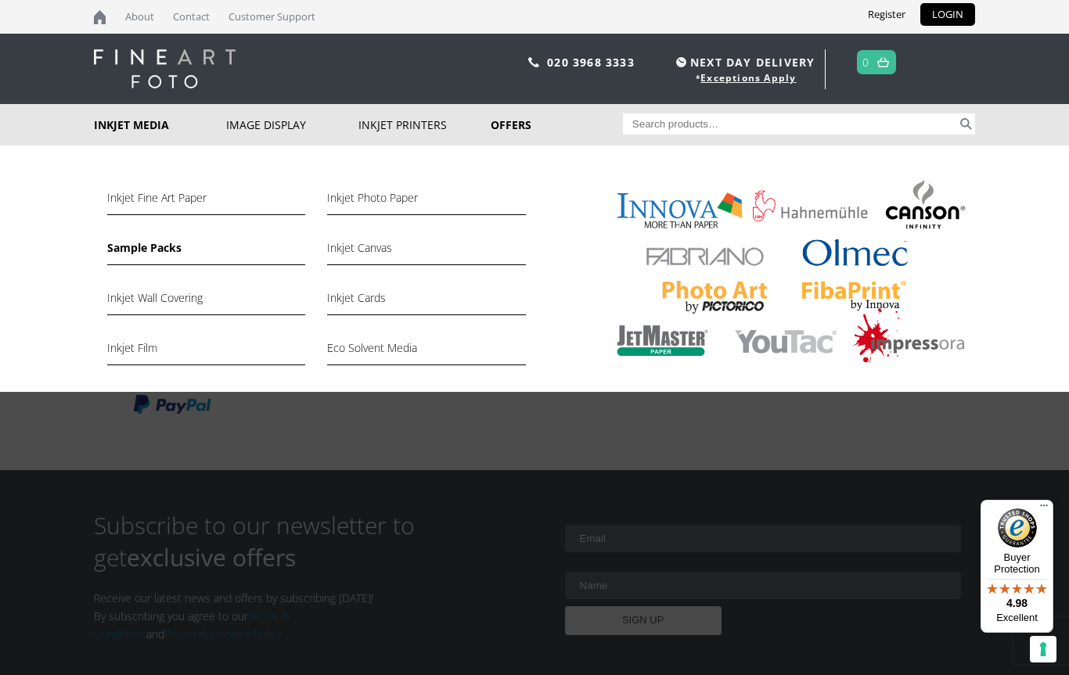
click at [139, 246] on link "Sample Packs" at bounding box center [206, 252] width 198 height 27
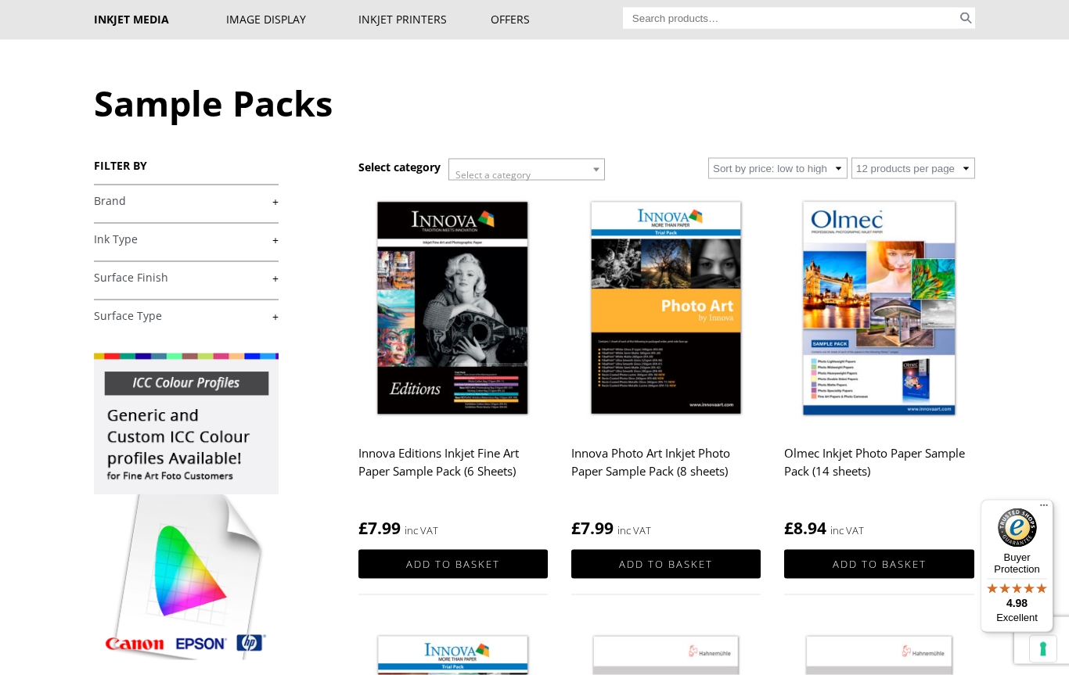
scroll to position [103, 0]
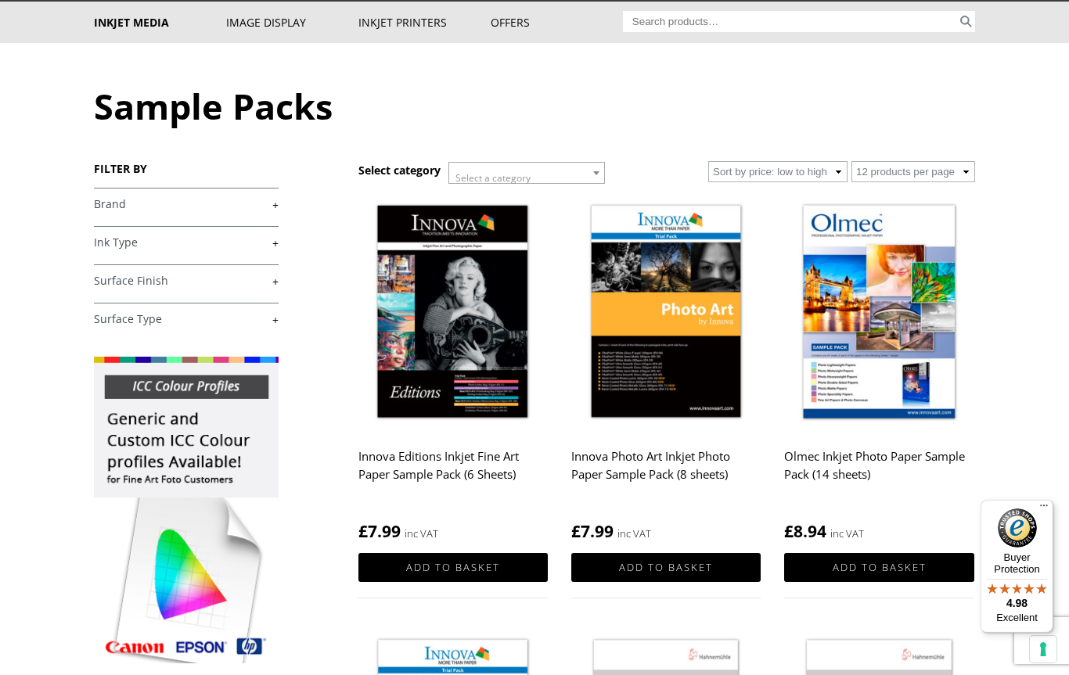
click at [446, 360] on img at bounding box center [452, 313] width 189 height 237
click at [441, 461] on h2 "Innova Editions Inkjet Fine Art Paper Sample Pack (6 Sheets)" at bounding box center [452, 473] width 189 height 63
click at [434, 472] on h2 "Innova Editions Inkjet Fine Art Paper Sample Pack (6 Sheets)" at bounding box center [452, 473] width 189 height 63
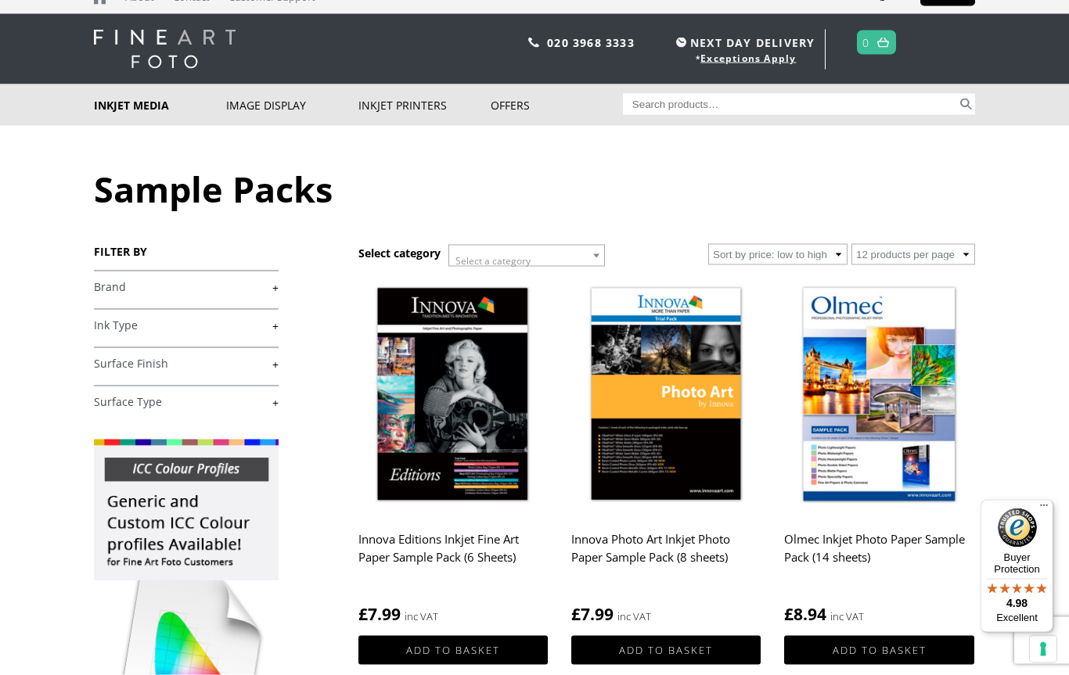
scroll to position [0, 0]
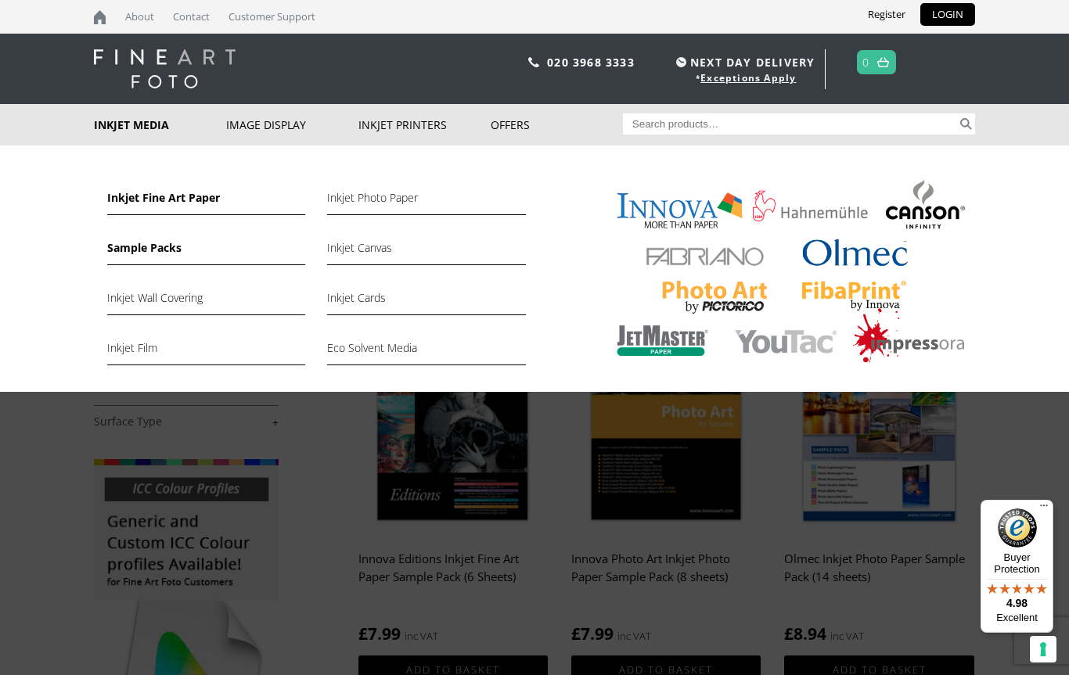
click at [139, 207] on link "Inkjet Fine Art Paper" at bounding box center [206, 202] width 198 height 27
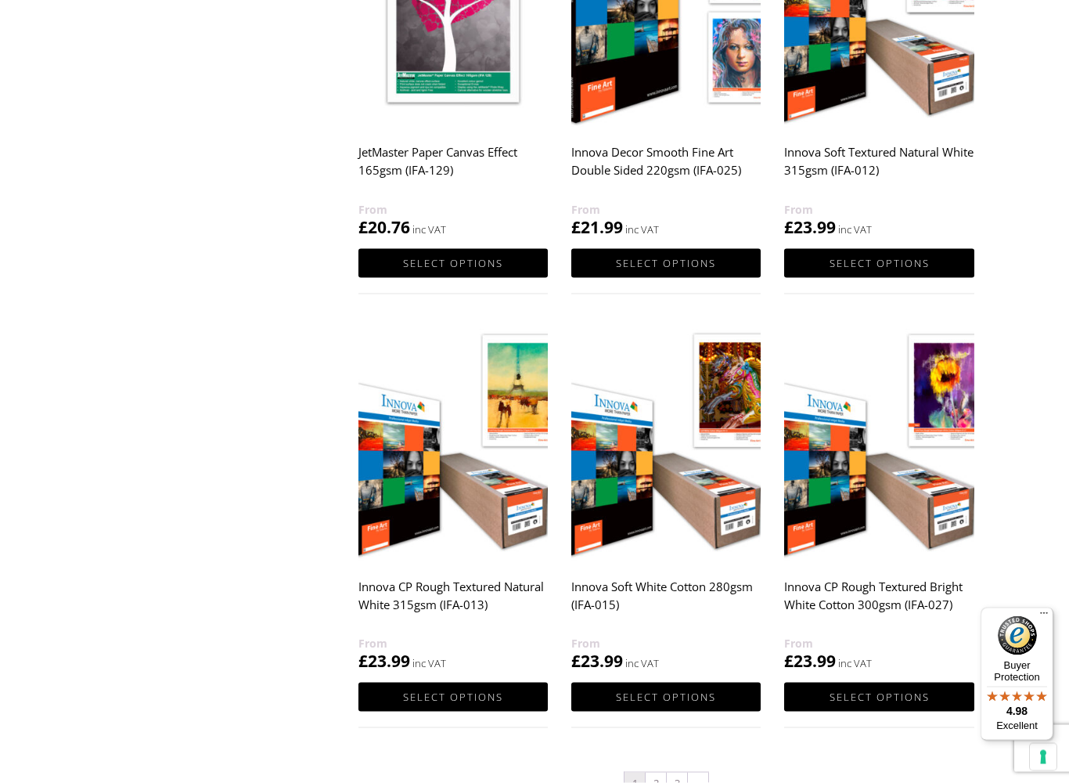
scroll to position [1310, 0]
click at [397, 560] on img at bounding box center [452, 441] width 189 height 237
click at [473, 433] on img at bounding box center [452, 441] width 189 height 237
click at [474, 441] on img at bounding box center [452, 441] width 189 height 237
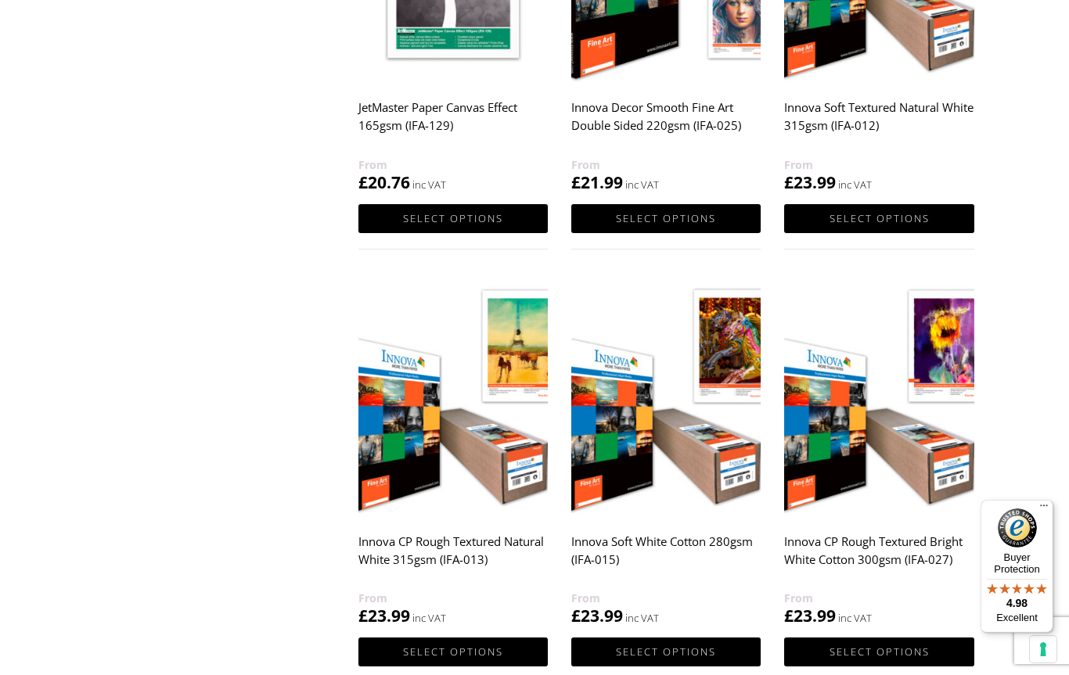
scroll to position [1474, 0]
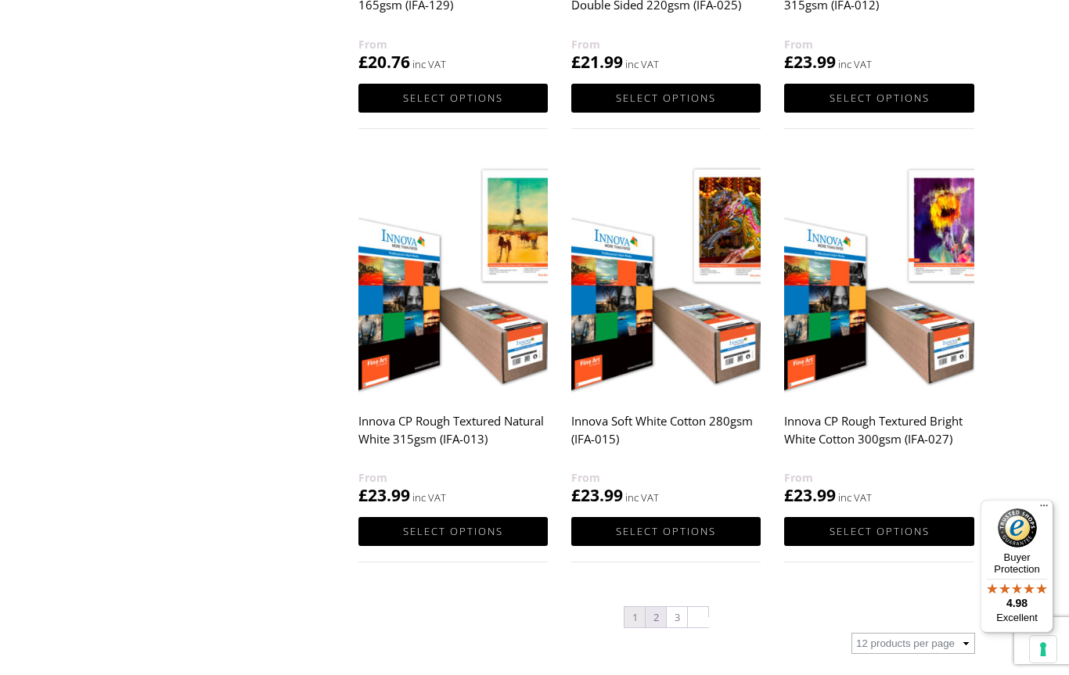
click at [655, 624] on link "2" at bounding box center [656, 617] width 20 height 20
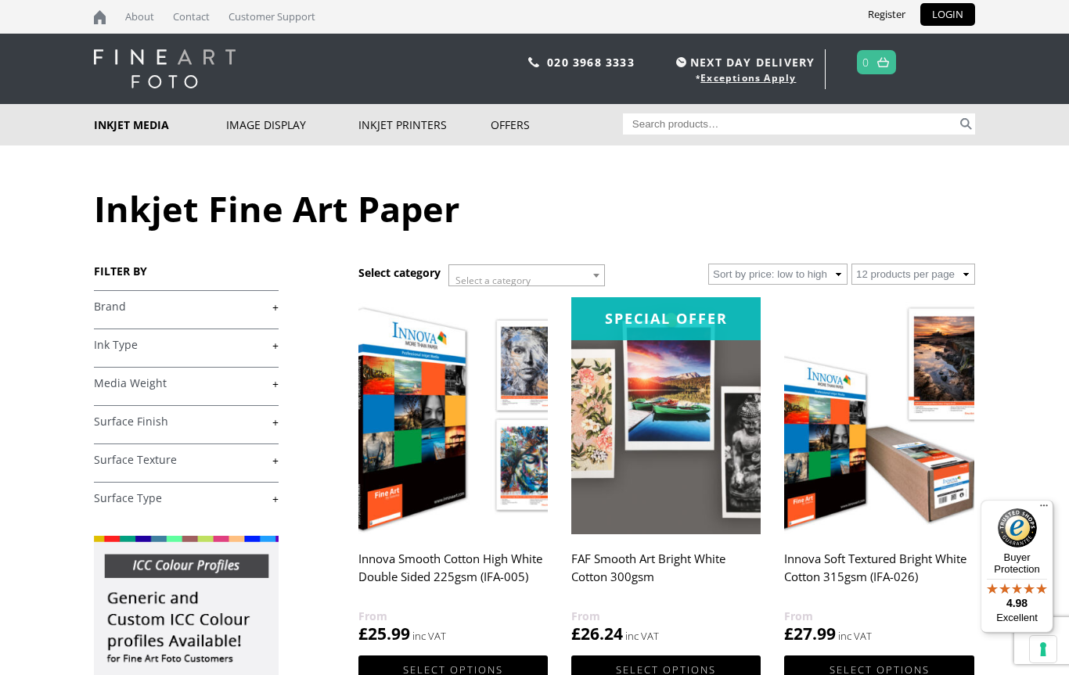
click at [269, 315] on link "+" at bounding box center [186, 307] width 185 height 15
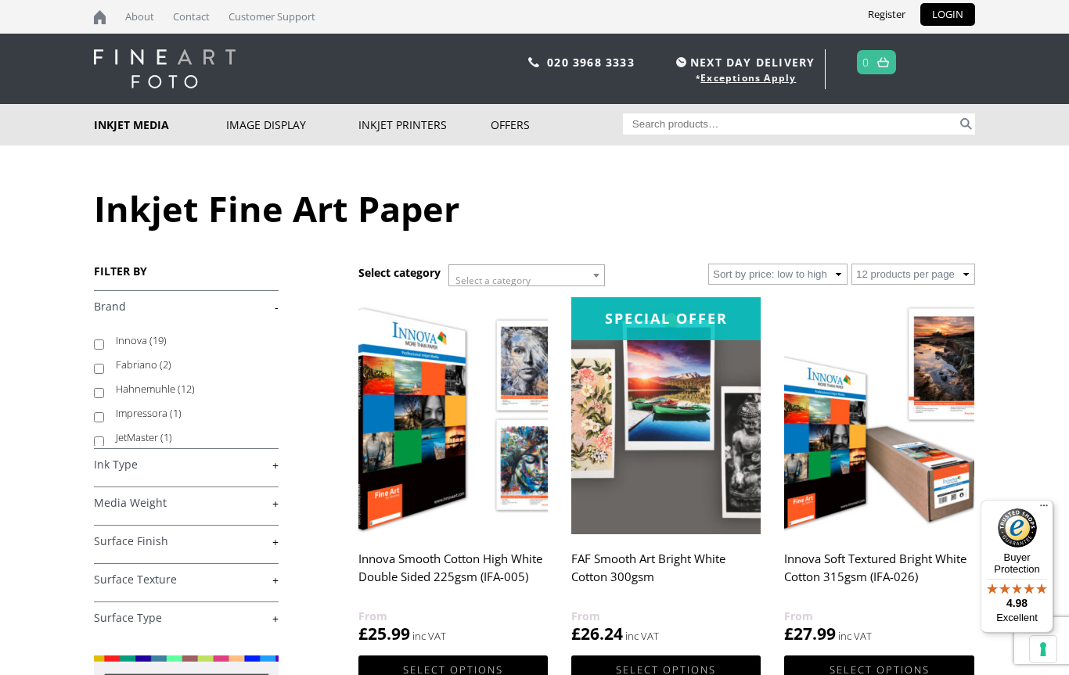
click at [89, 353] on body "NEXT DAY DELIVERY * Exceptions Apply About Contact Customer Support Register LO…" at bounding box center [534, 337] width 1069 height 675
click at [104, 350] on input "Innova (19)" at bounding box center [99, 345] width 10 height 10
click at [97, 350] on input "Innova (19)" at bounding box center [99, 345] width 10 height 10
checkbox input "false"
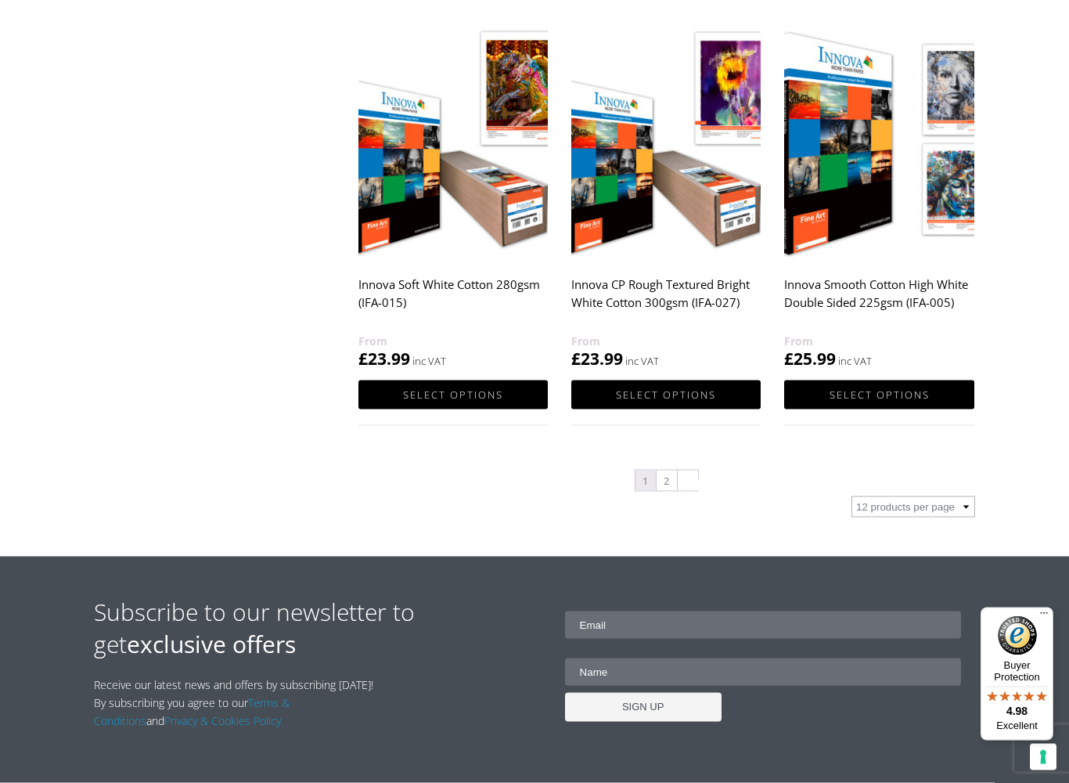
scroll to position [1537, 0]
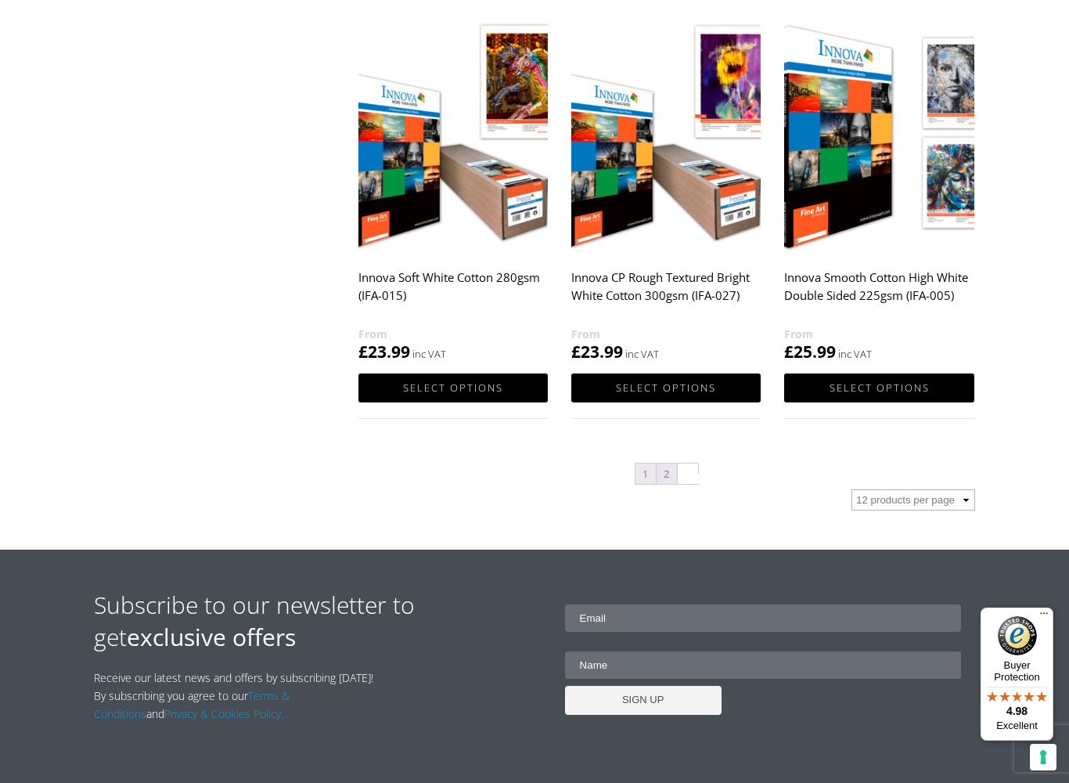
click at [670, 481] on link "2" at bounding box center [667, 473] width 20 height 20
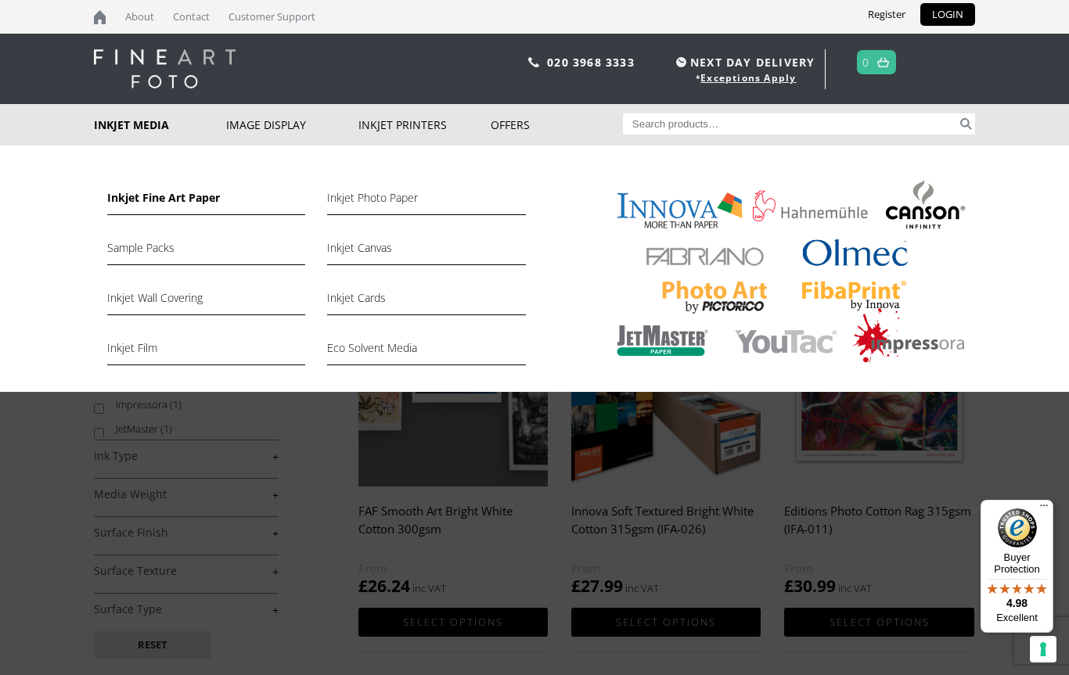
click at [147, 194] on link "Inkjet Fine Art Paper" at bounding box center [206, 202] width 198 height 27
click at [364, 193] on link "Inkjet Photo Paper" at bounding box center [426, 202] width 198 height 27
click at [361, 193] on link "Inkjet Photo Paper" at bounding box center [426, 202] width 198 height 27
click at [368, 196] on link "Inkjet Photo Paper" at bounding box center [426, 202] width 198 height 27
click at [383, 200] on link "Inkjet Photo Paper" at bounding box center [426, 202] width 198 height 27
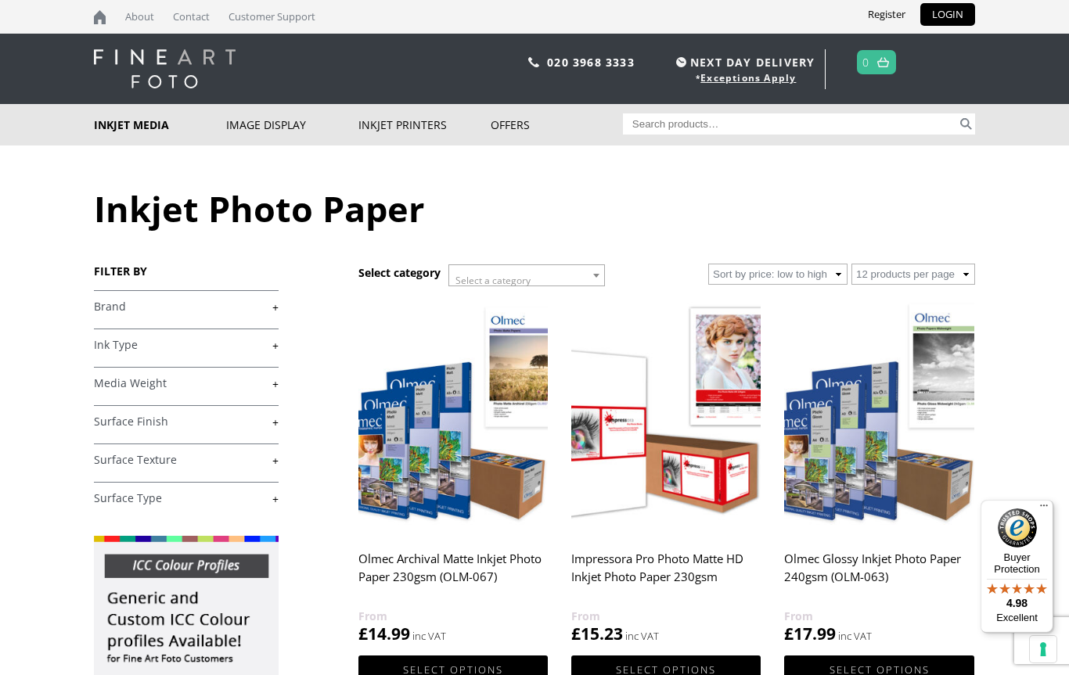
click at [380, 194] on h1 "Inkjet Photo Paper" at bounding box center [534, 209] width 881 height 48
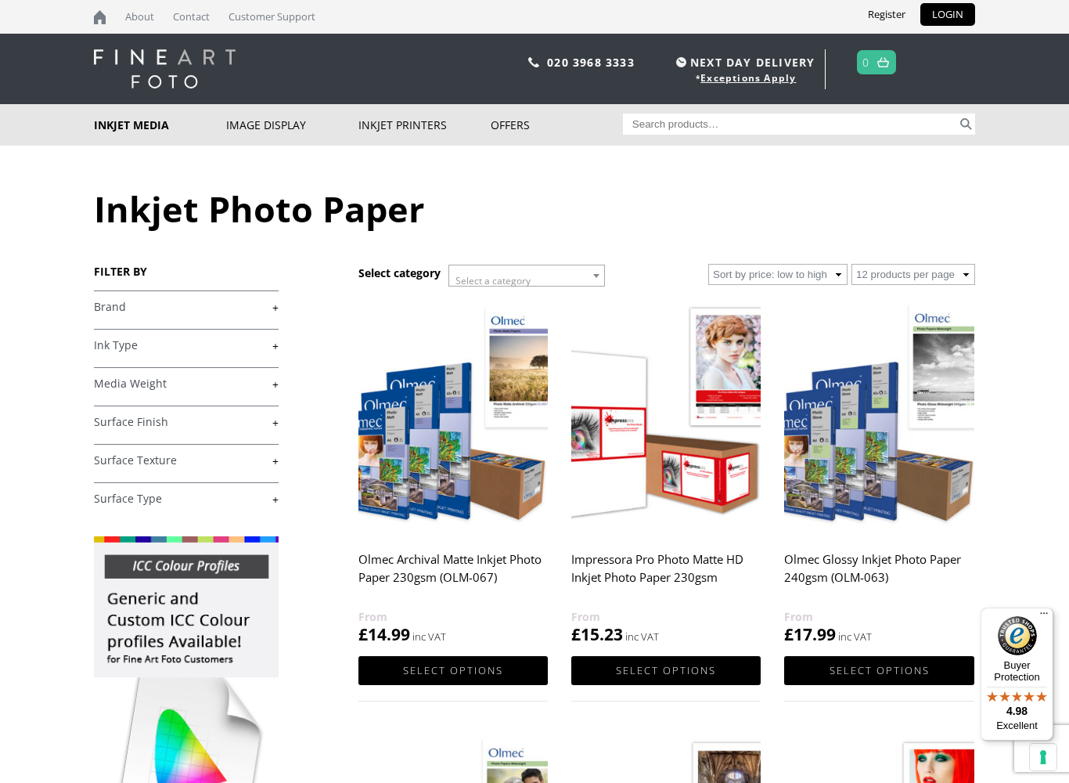
click at [268, 315] on link "+" at bounding box center [186, 307] width 185 height 15
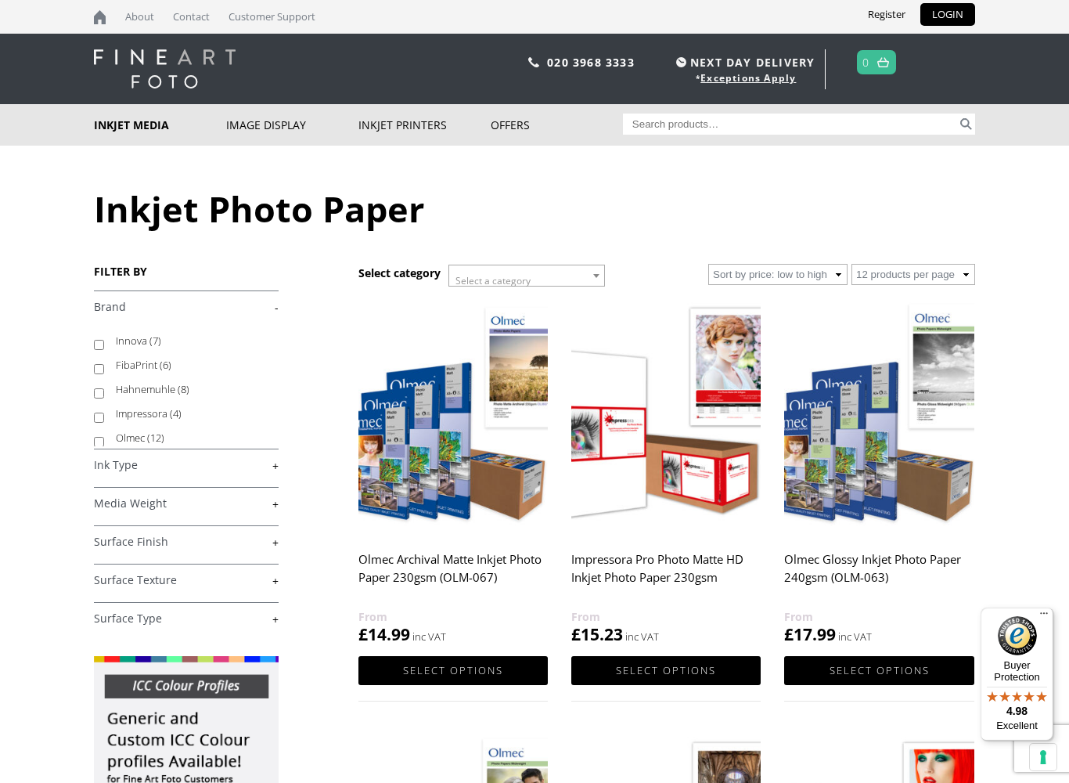
click at [104, 346] on input "Innova (7)" at bounding box center [99, 345] width 10 height 10
click at [103, 350] on input "Innova (7)" at bounding box center [99, 345] width 10 height 10
checkbox input "false"
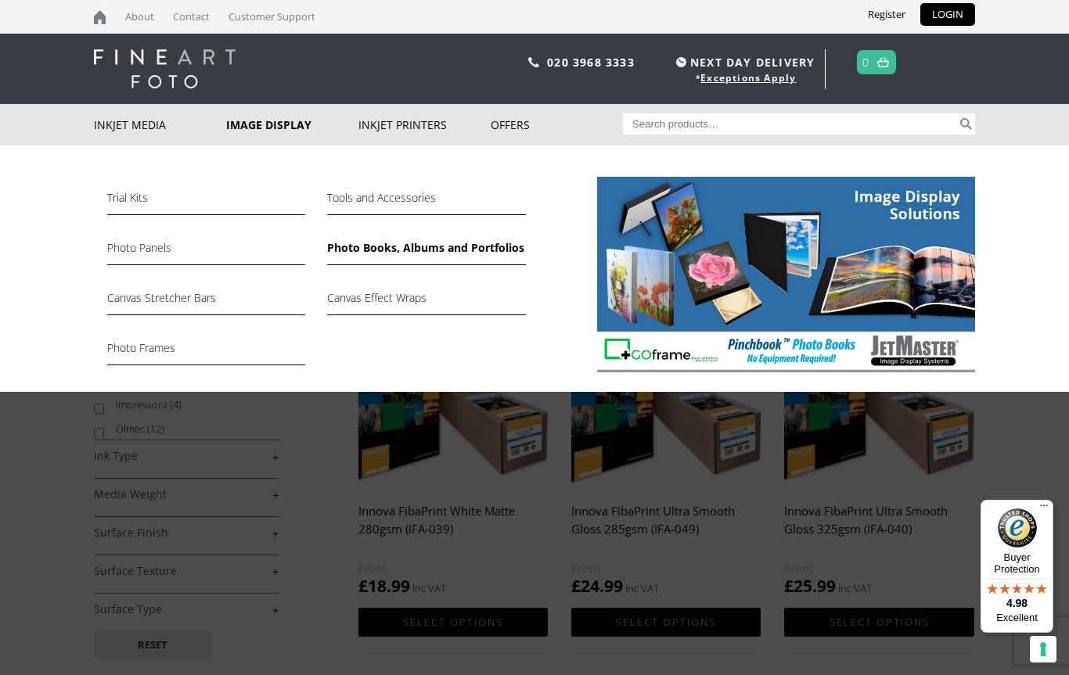
click at [434, 240] on link "Photo Books, Albums and Portfolios" at bounding box center [426, 252] width 198 height 27
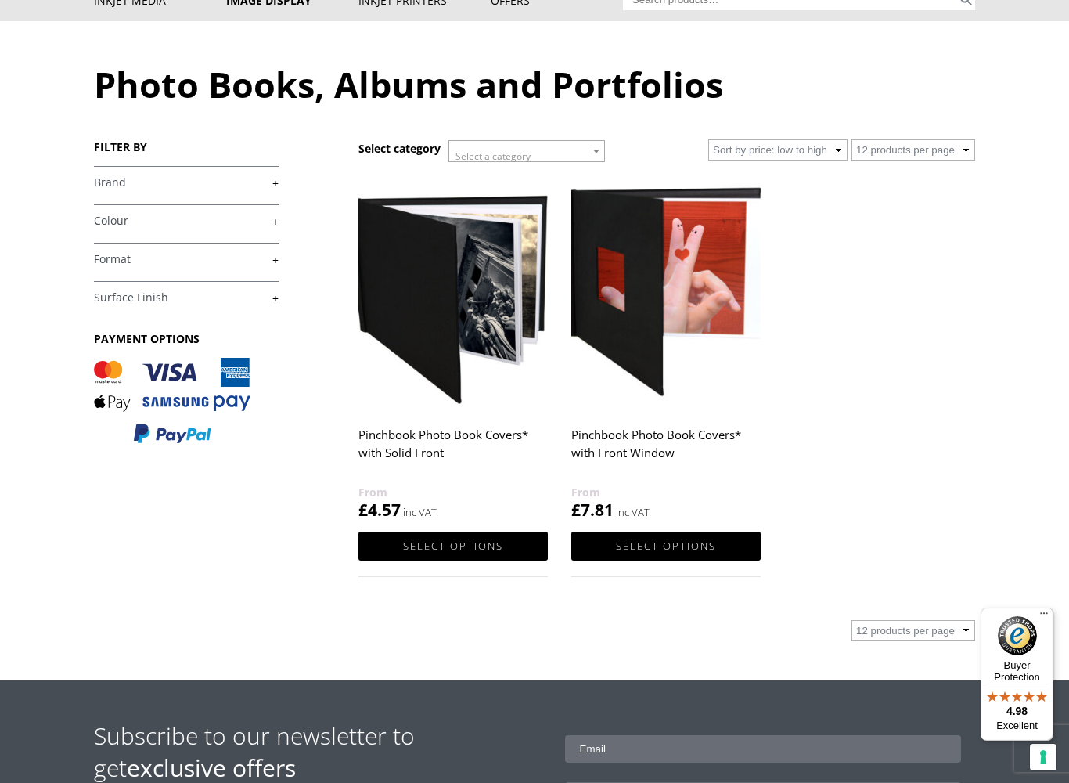
scroll to position [128, 0]
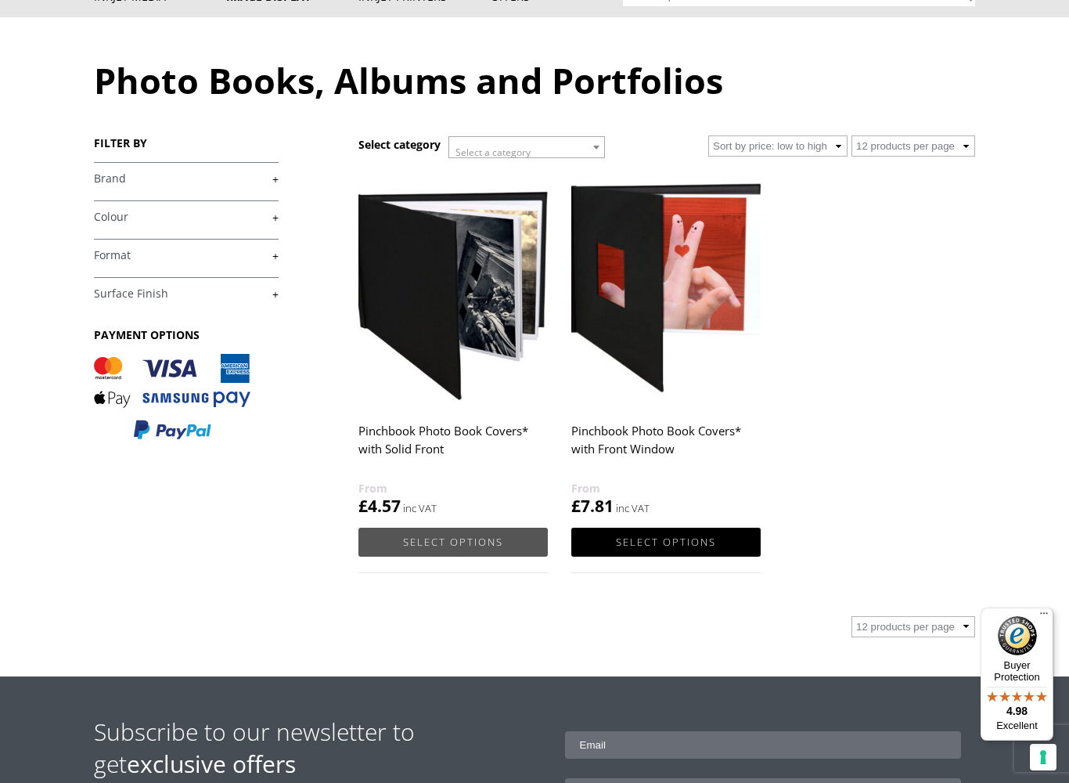
click at [477, 549] on link "Select options" at bounding box center [452, 541] width 189 height 29
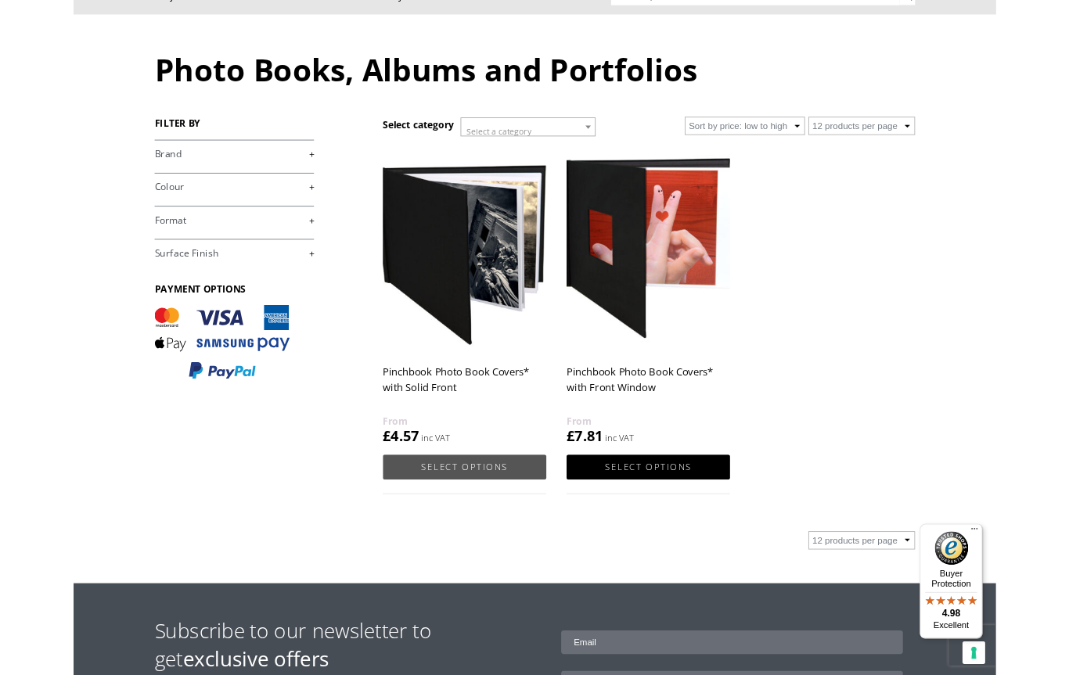
scroll to position [172, 0]
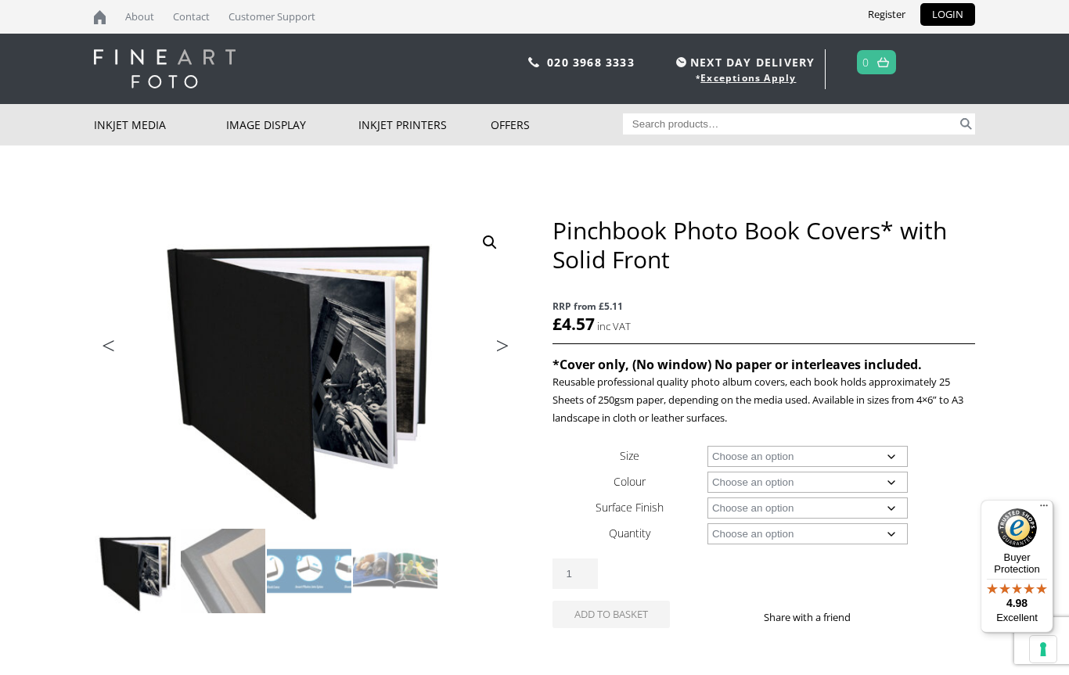
click at [892, 455] on select "Choose an option A4 Landscape 4" x 6" 5" x 7"" at bounding box center [807, 456] width 201 height 21
click at [906, 508] on select "Choose an option Cloth Leather" at bounding box center [807, 508] width 201 height 21
click at [893, 452] on select "Choose an option A4 Landscape" at bounding box center [807, 456] width 201 height 21
click at [898, 504] on select "Choose an option Cloth Leather" at bounding box center [807, 508] width 201 height 21
select select "cloth"
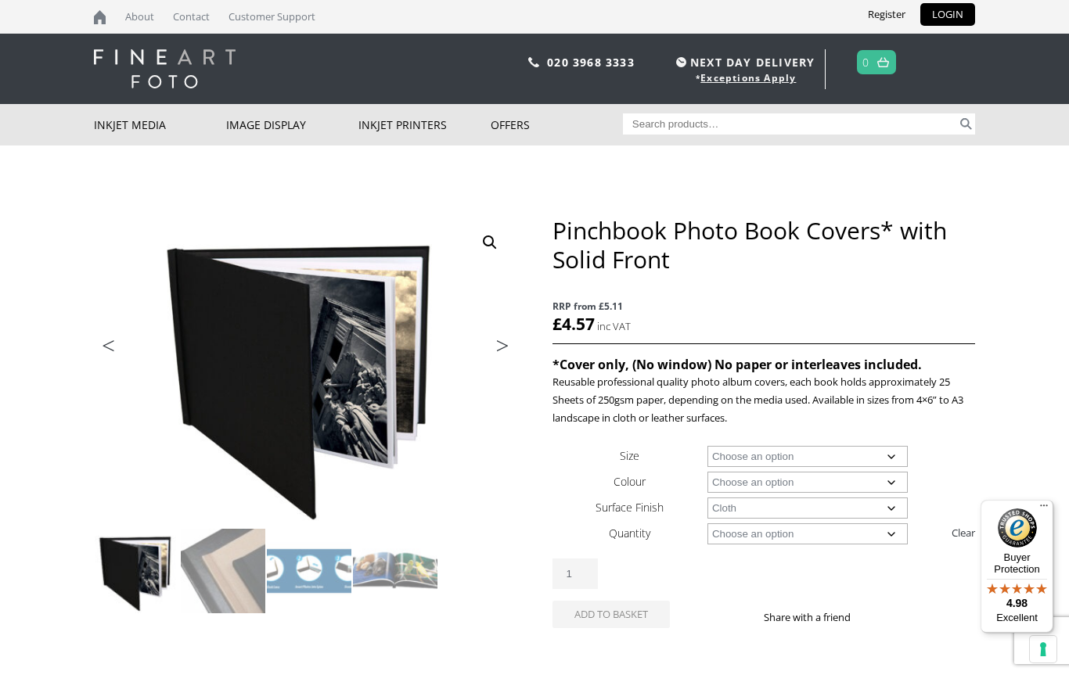
click at [902, 448] on select "Choose an option 4" x 6" 5" x 7"" at bounding box center [807, 456] width 201 height 21
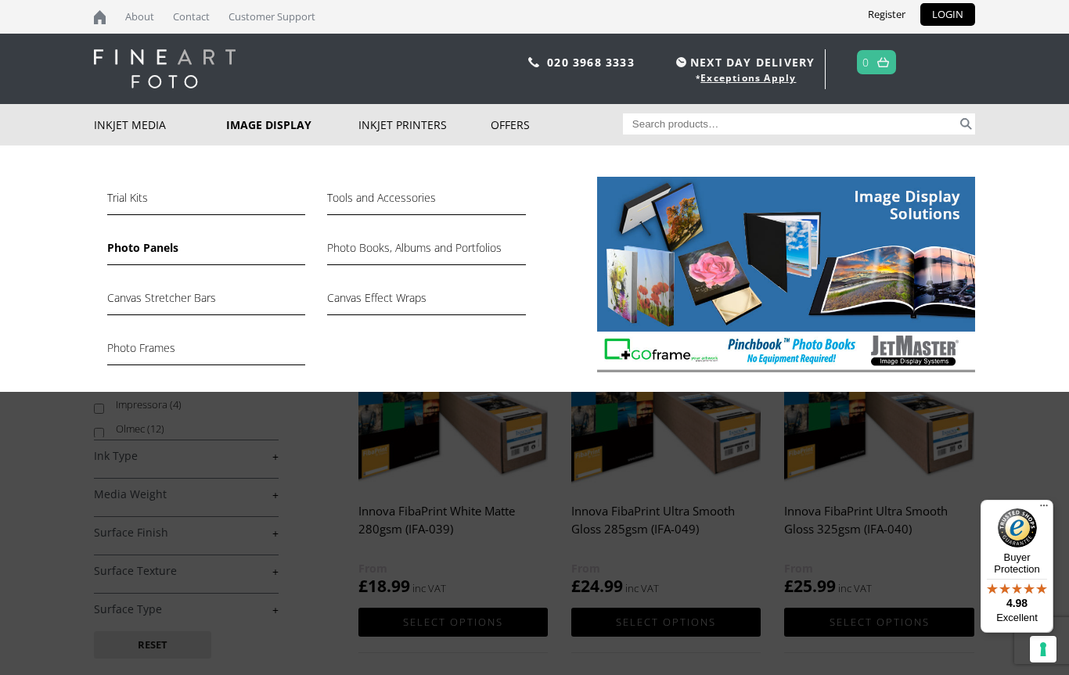
click at [149, 250] on link "Photo Panels" at bounding box center [206, 252] width 198 height 27
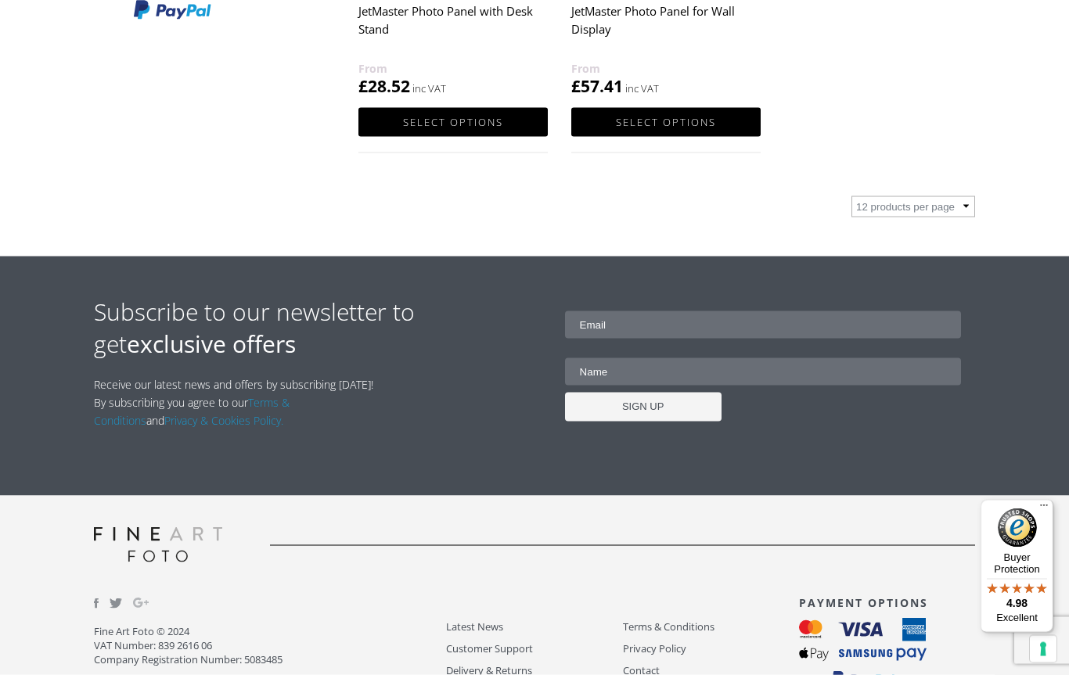
scroll to position [597, 0]
